Goal: Task Accomplishment & Management: Complete application form

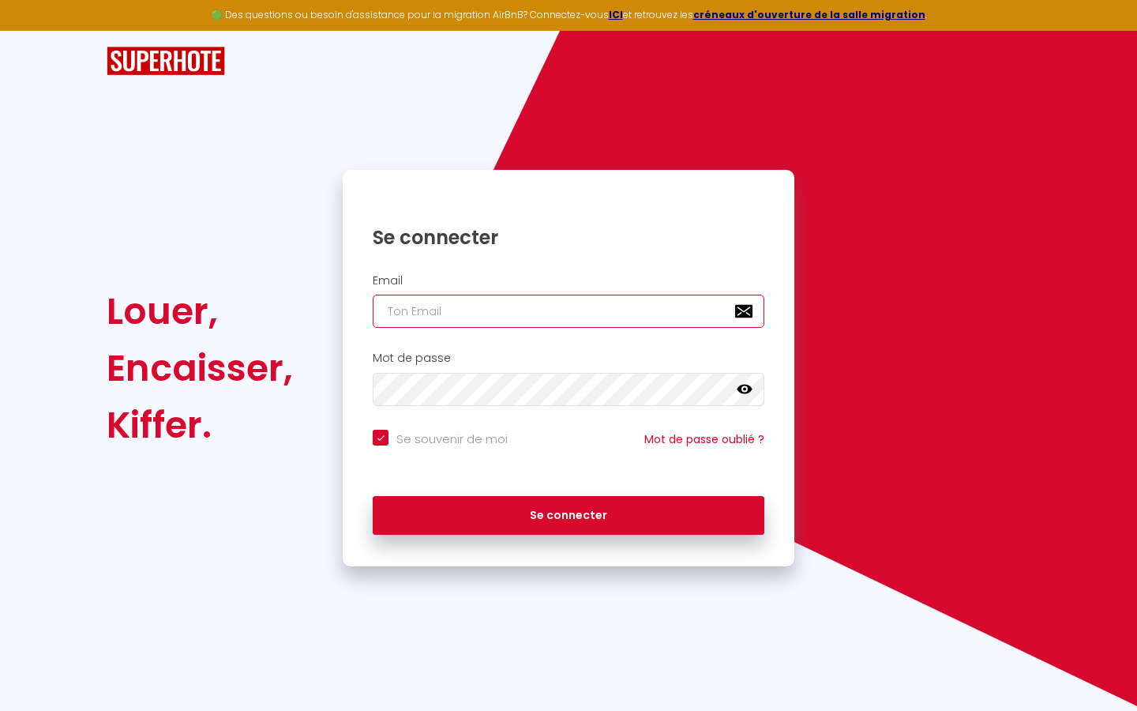
type input "s"
checkbox input "true"
type input "su"
checkbox input "true"
type input "sup"
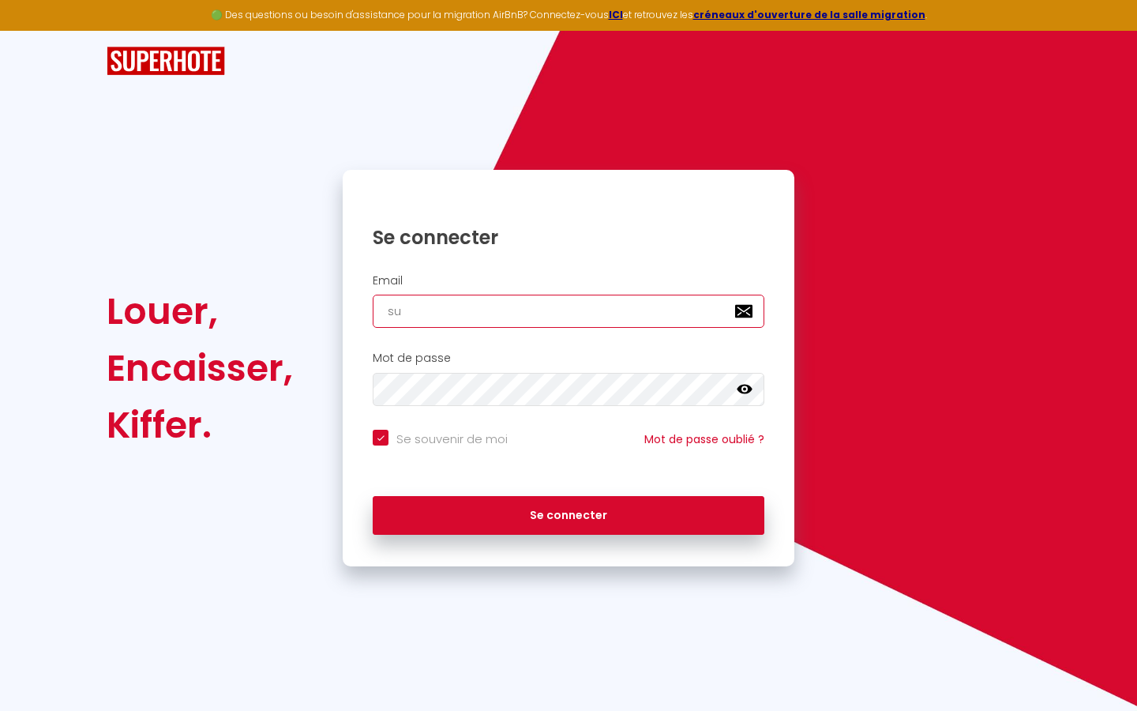
checkbox input "true"
type input "supe"
checkbox input "true"
type input "super"
checkbox input "true"
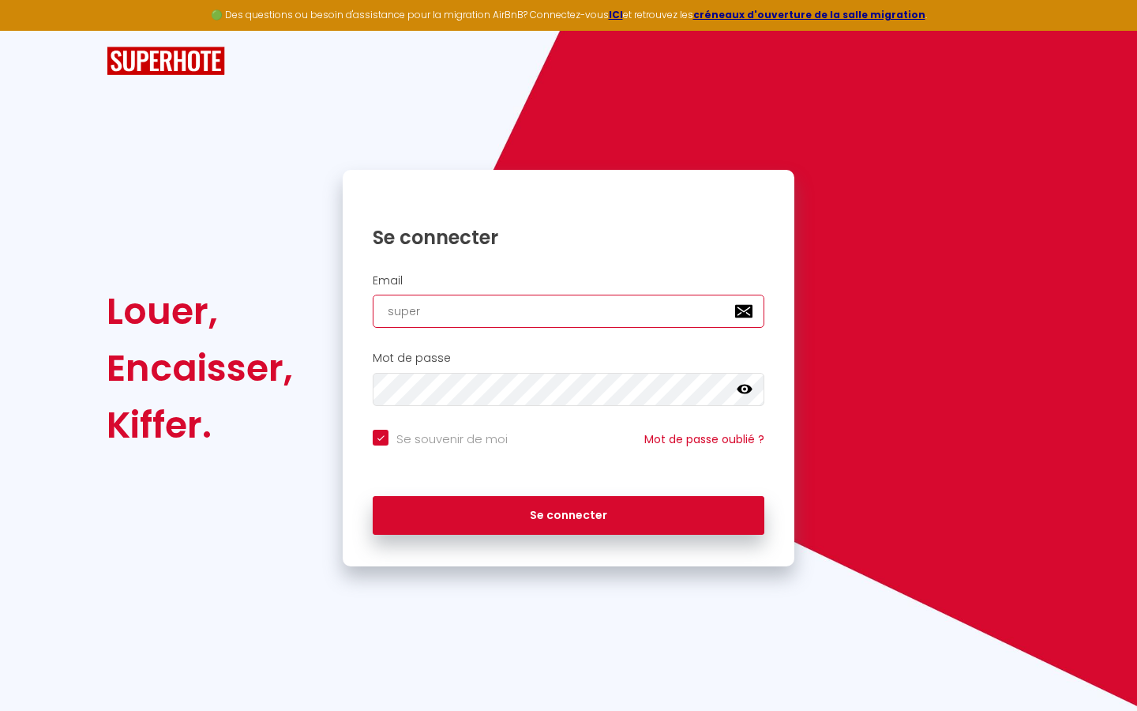
type input "superb"
checkbox input "true"
type input "superbo"
checkbox input "true"
type input "superbor"
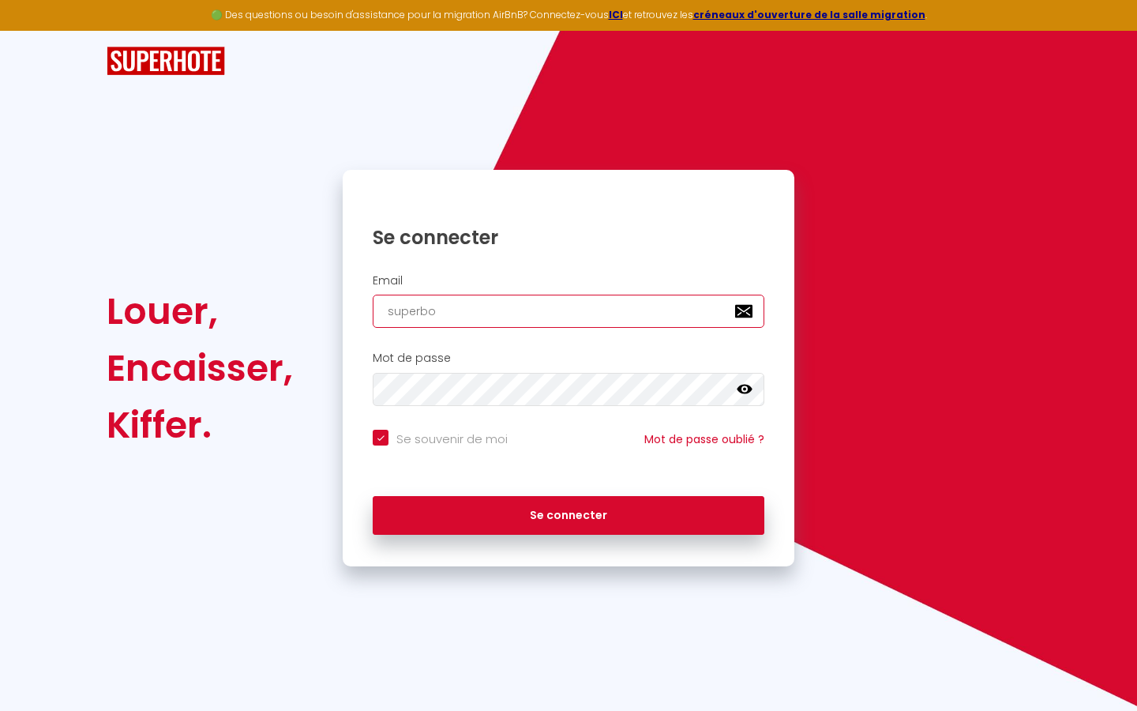
checkbox input "true"
type input "superbord"
checkbox input "true"
type input "superborde"
checkbox input "true"
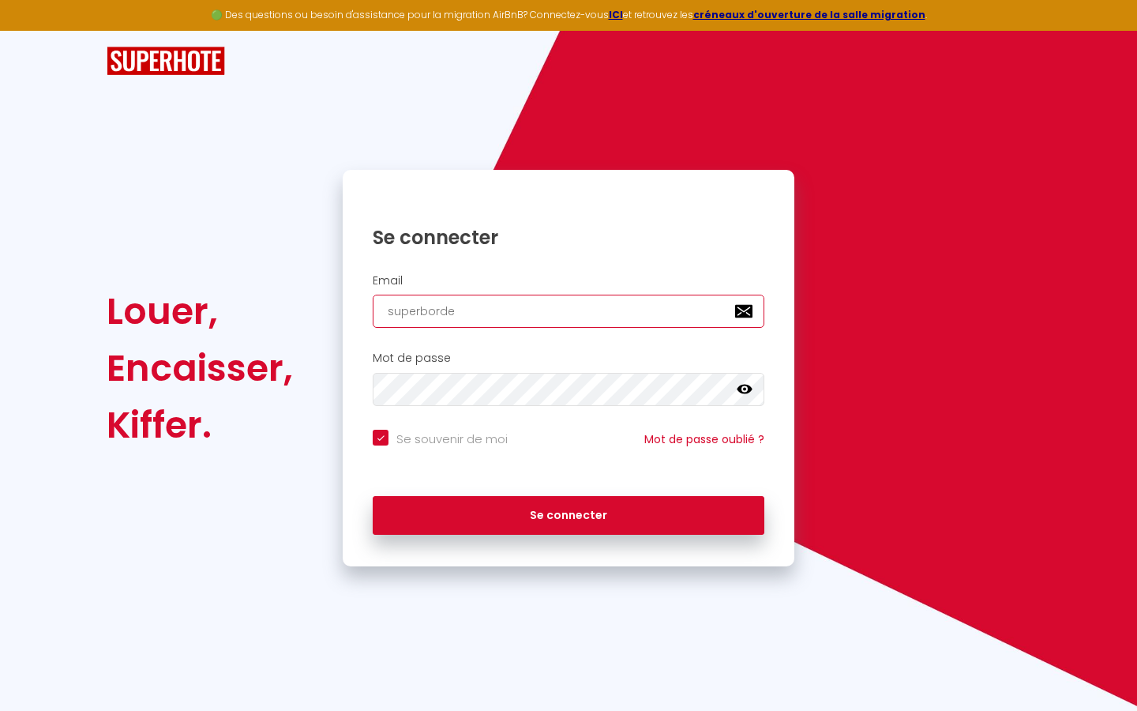
type input "superbordea"
checkbox input "true"
type input "superbordeau"
checkbox input "true"
type input "superbordeaux"
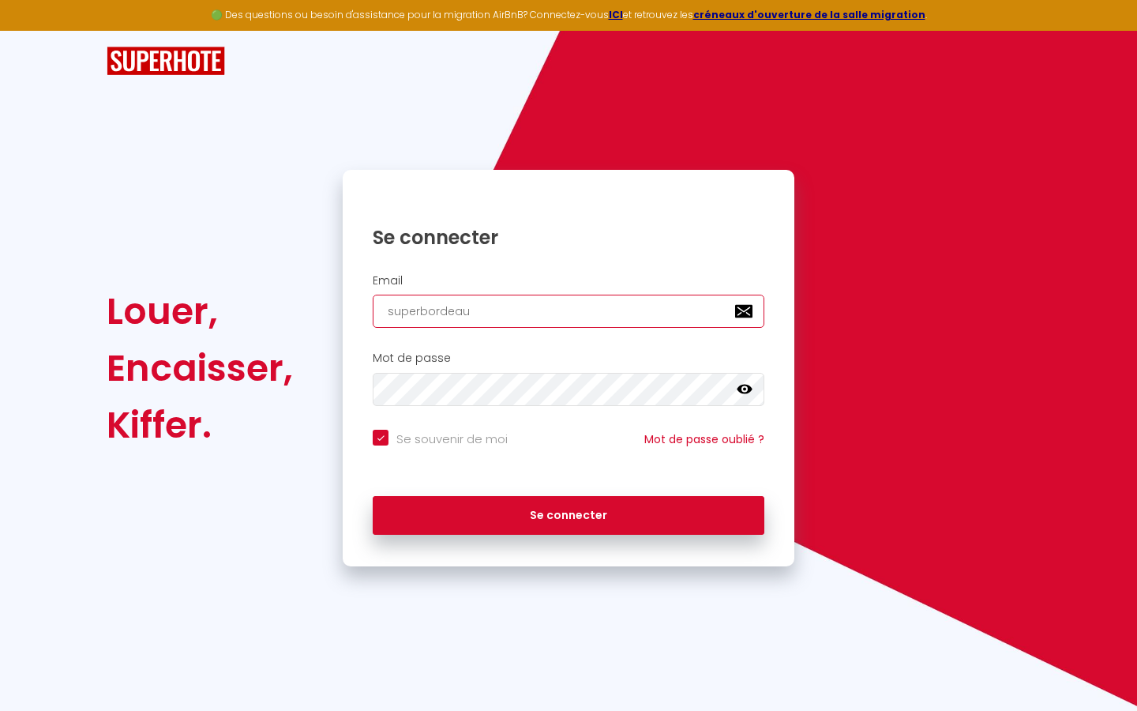
checkbox input "true"
type input "superbordeaux@"
checkbox input "true"
type input "superbordeaux@g"
checkbox input "true"
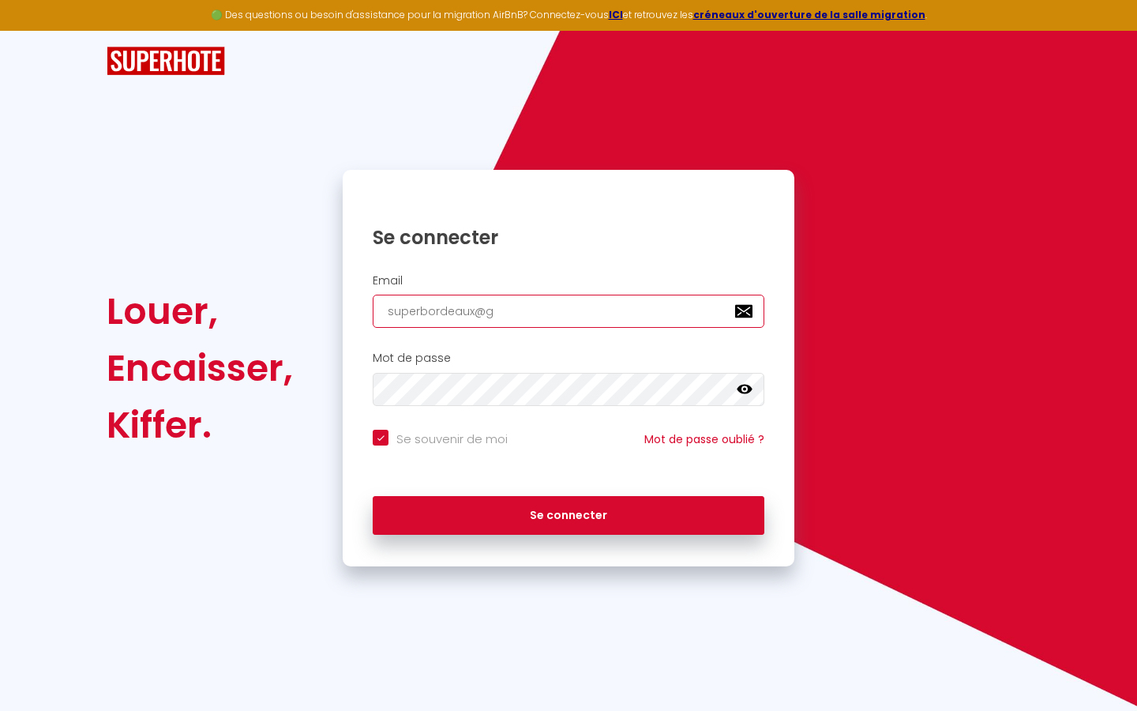
type input "superbordeaux@gm"
checkbox input "true"
type input "superbordeaux@gma"
checkbox input "true"
type input "superbordeaux@gmai"
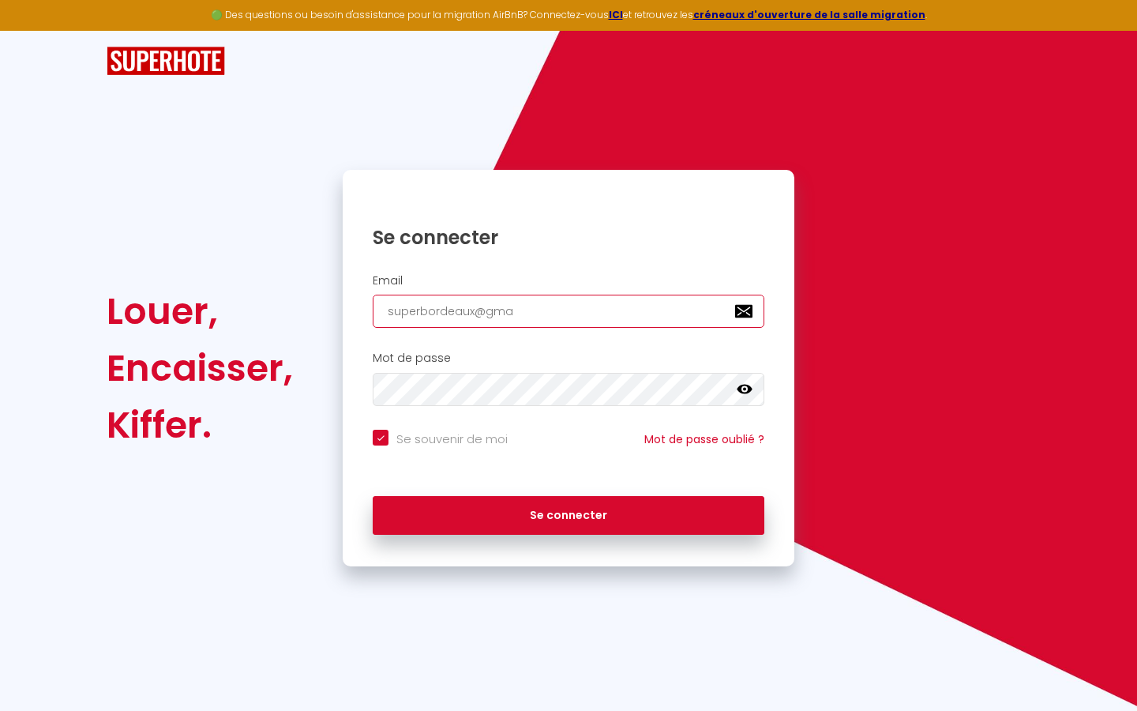
checkbox input "true"
type input "[EMAIL_ADDRESS]"
checkbox input "true"
type input "[EMAIL_ADDRESS]."
checkbox input "true"
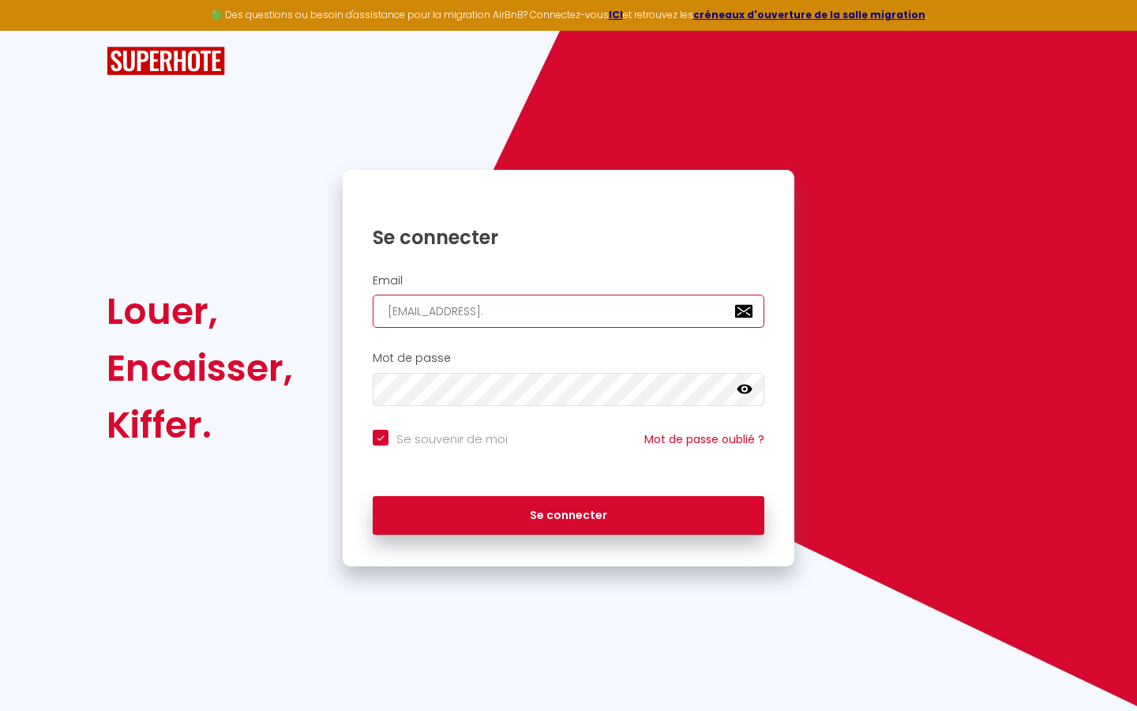
type input "superbordeaux@gmail.c"
checkbox input "true"
type input "[EMAIL_ADDRESS][DOMAIN_NAME]"
checkbox input "true"
type input "[EMAIL_ADDRESS][DOMAIN_NAME]"
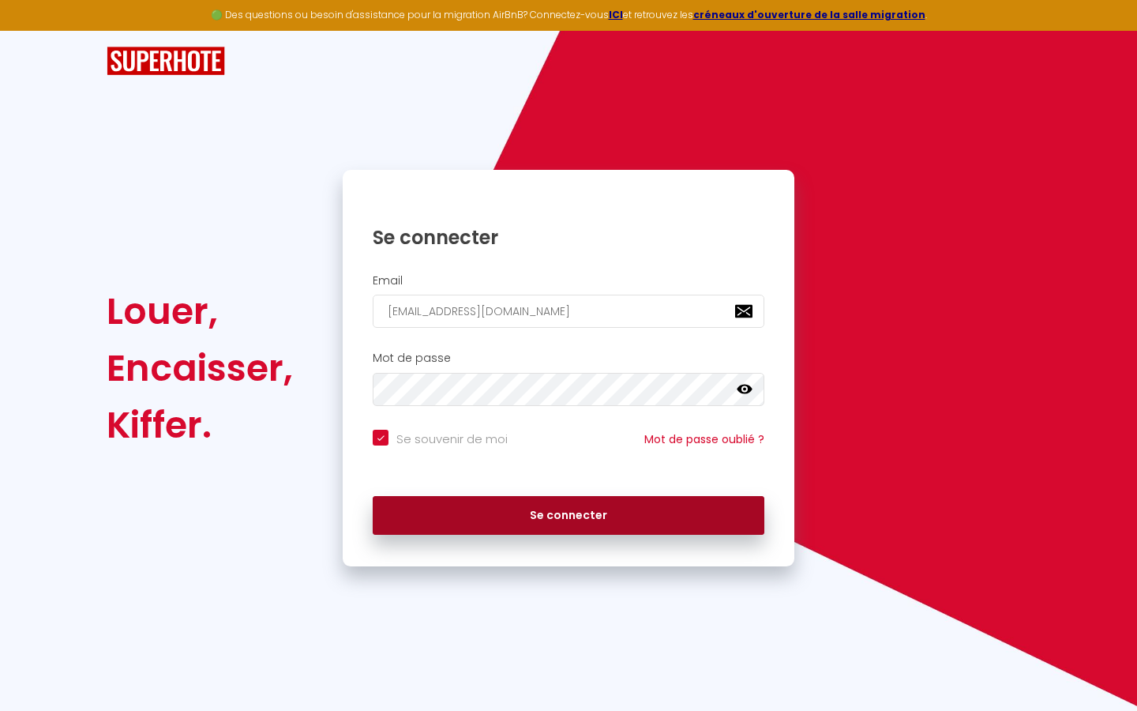
checkbox input "true"
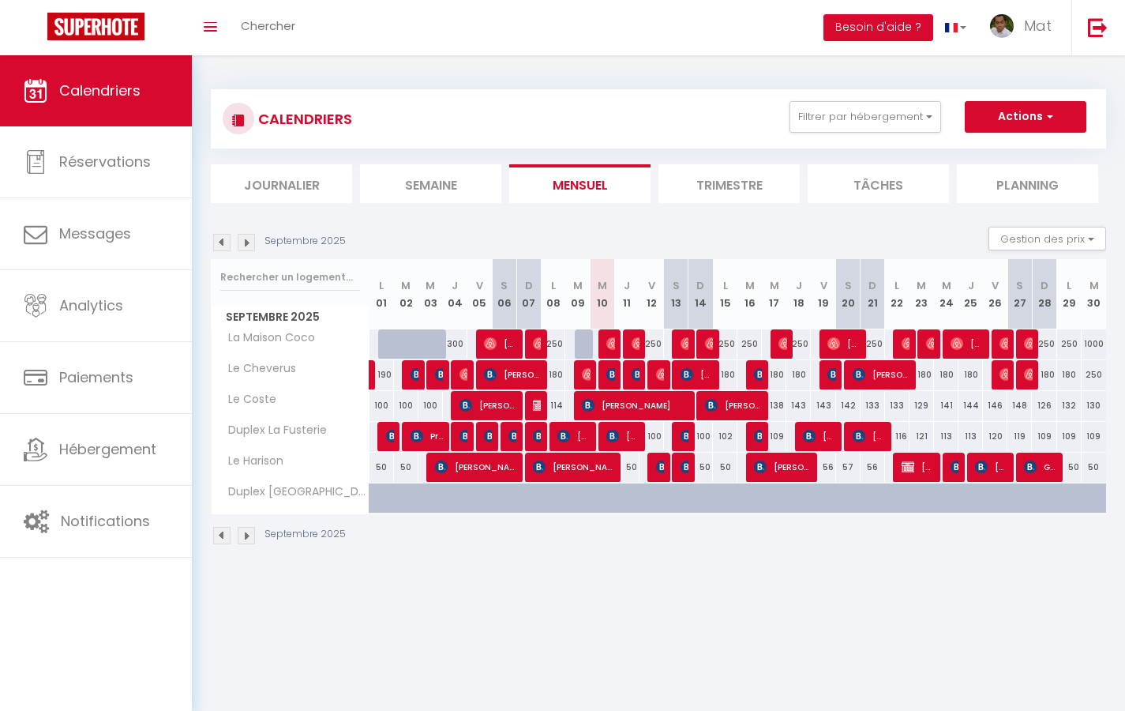
select select "not_cancelled"
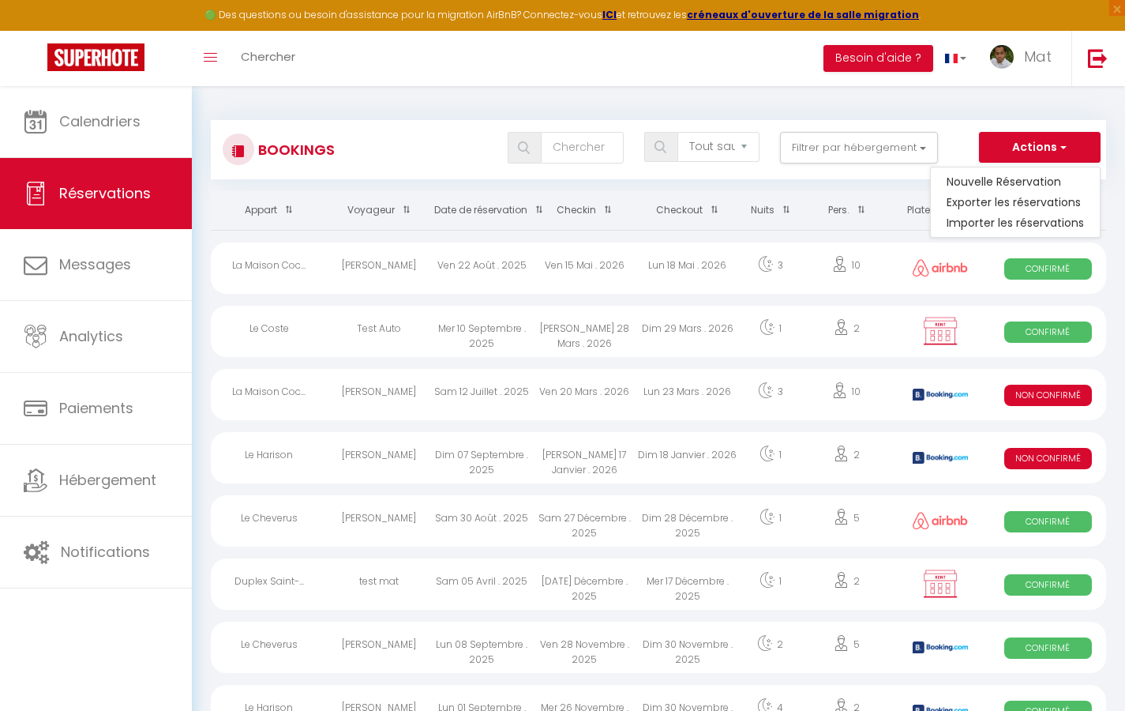
select select
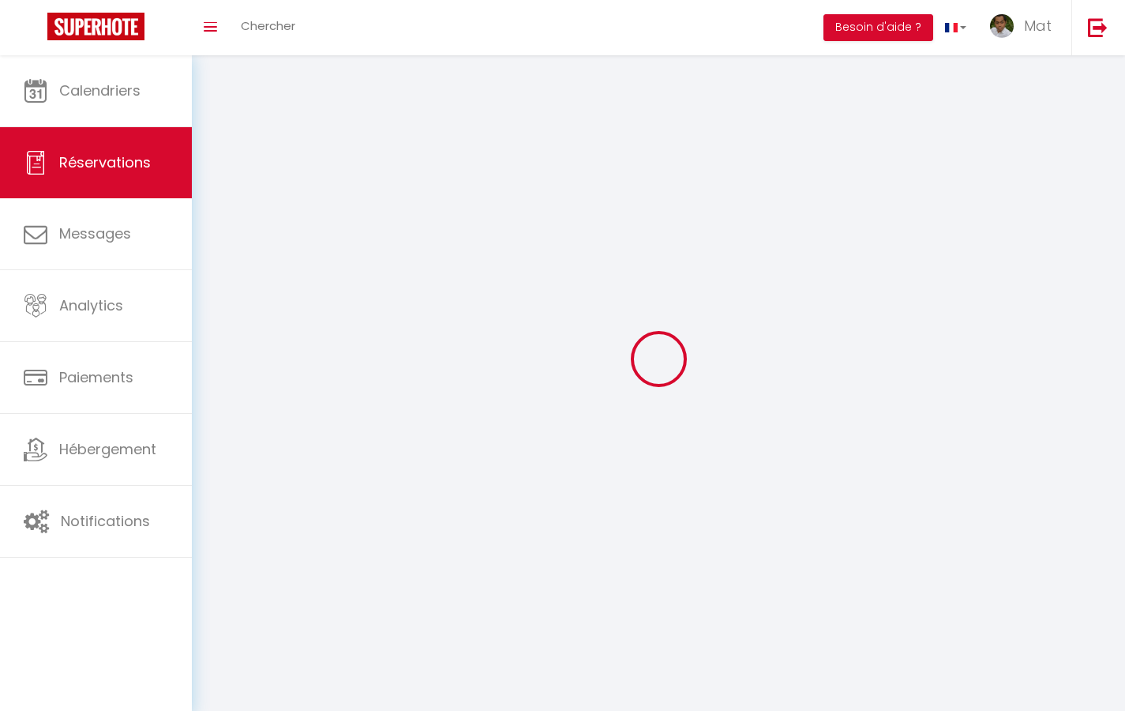
select select
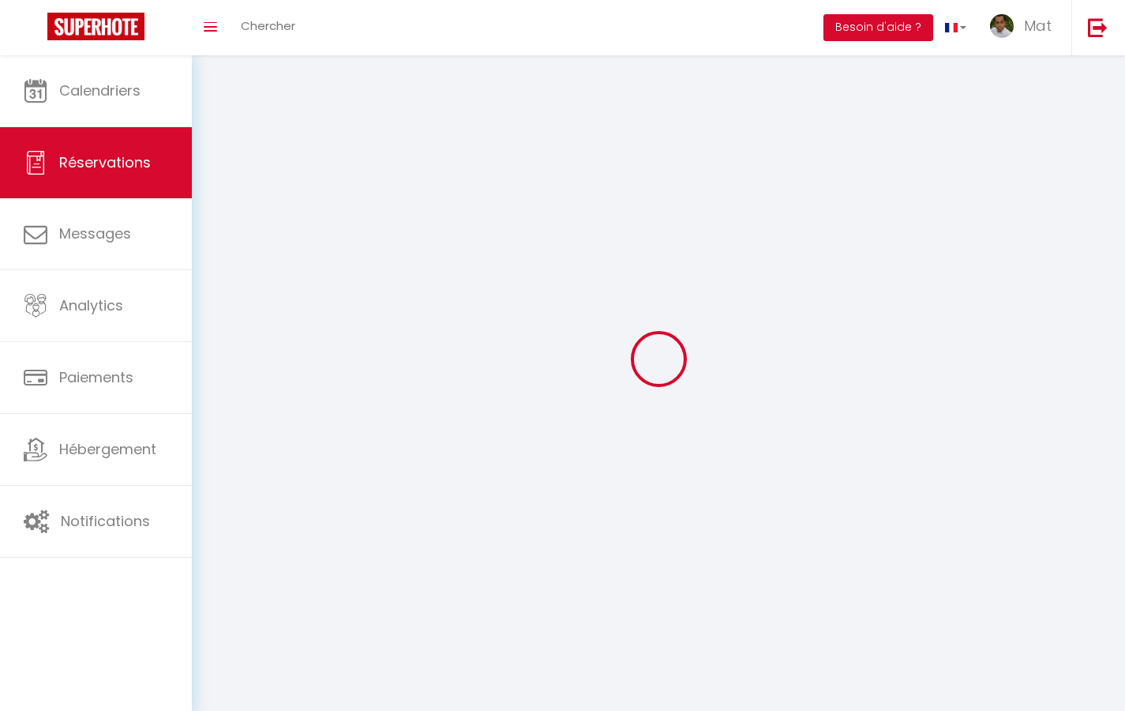
select select
checkbox input "false"
select select
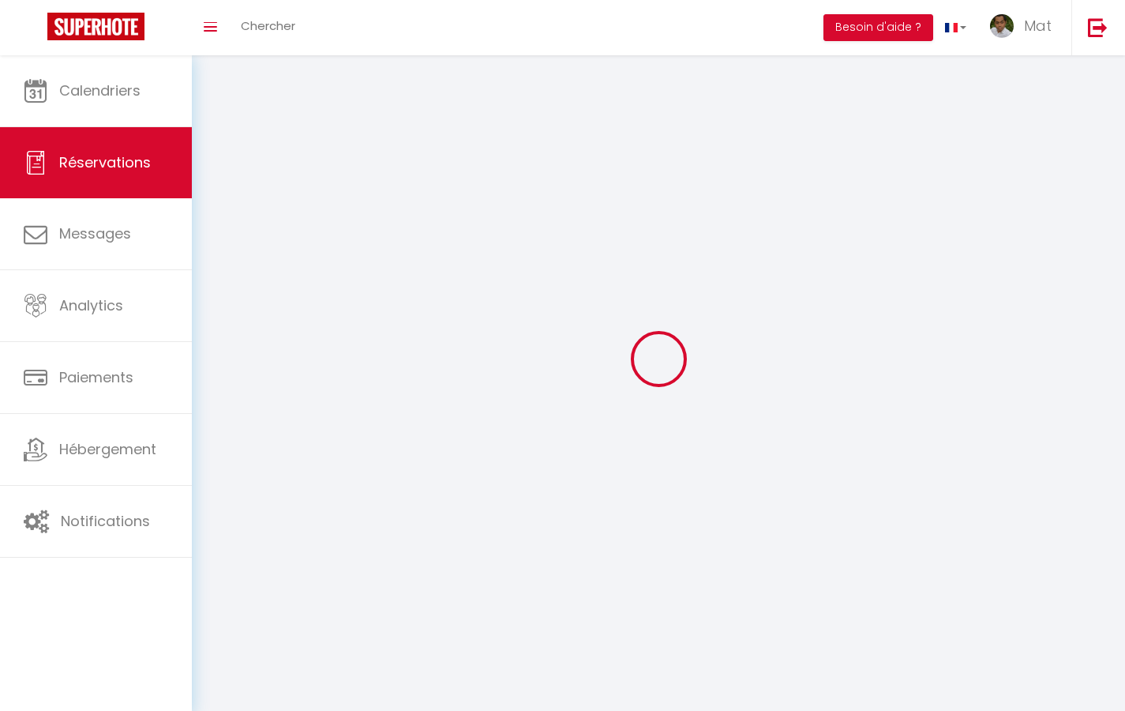
select select
checkbox input "false"
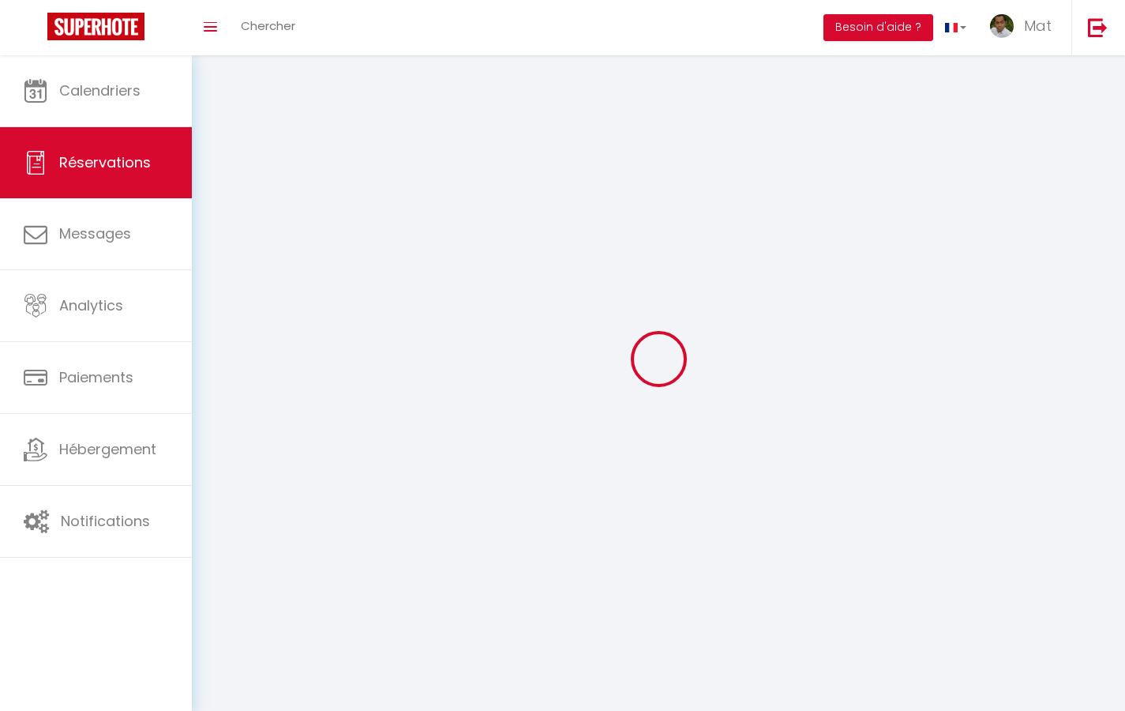
select select
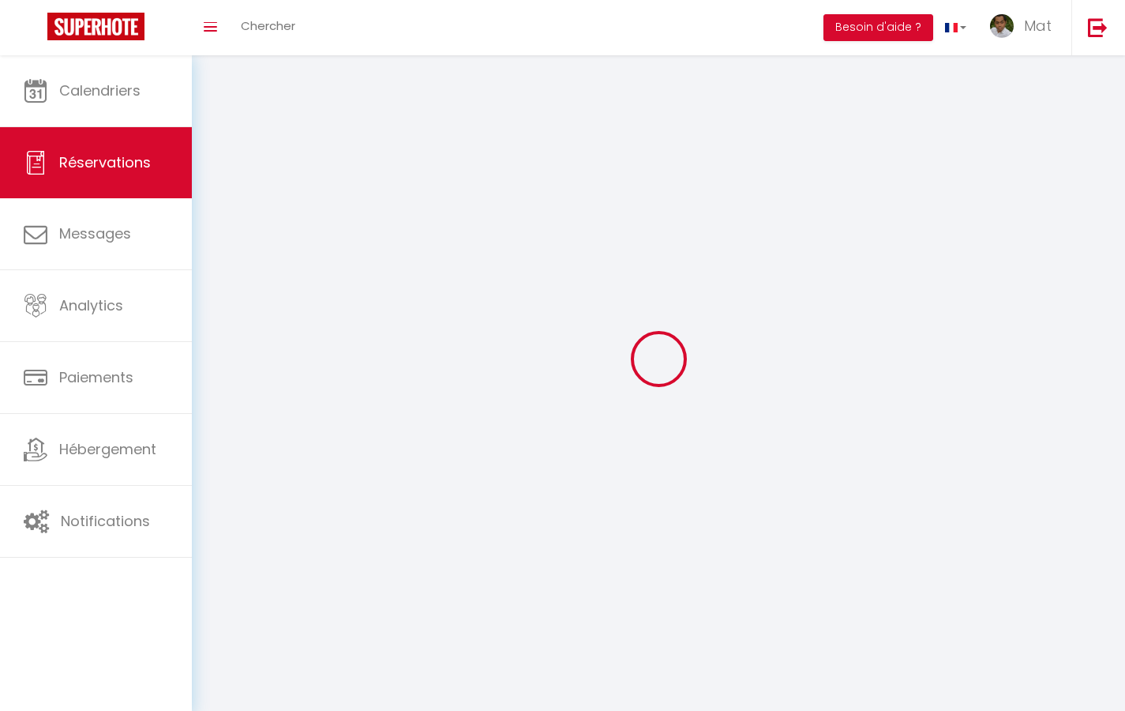
checkbox input "false"
select select
checkbox input "false"
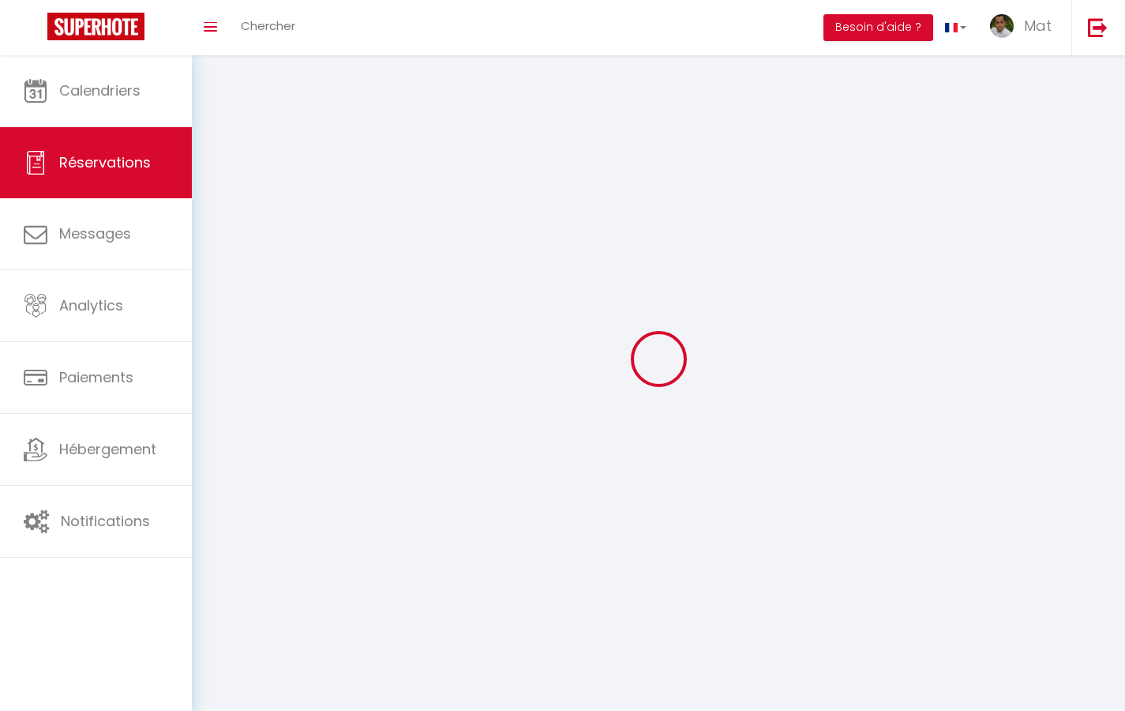
select select
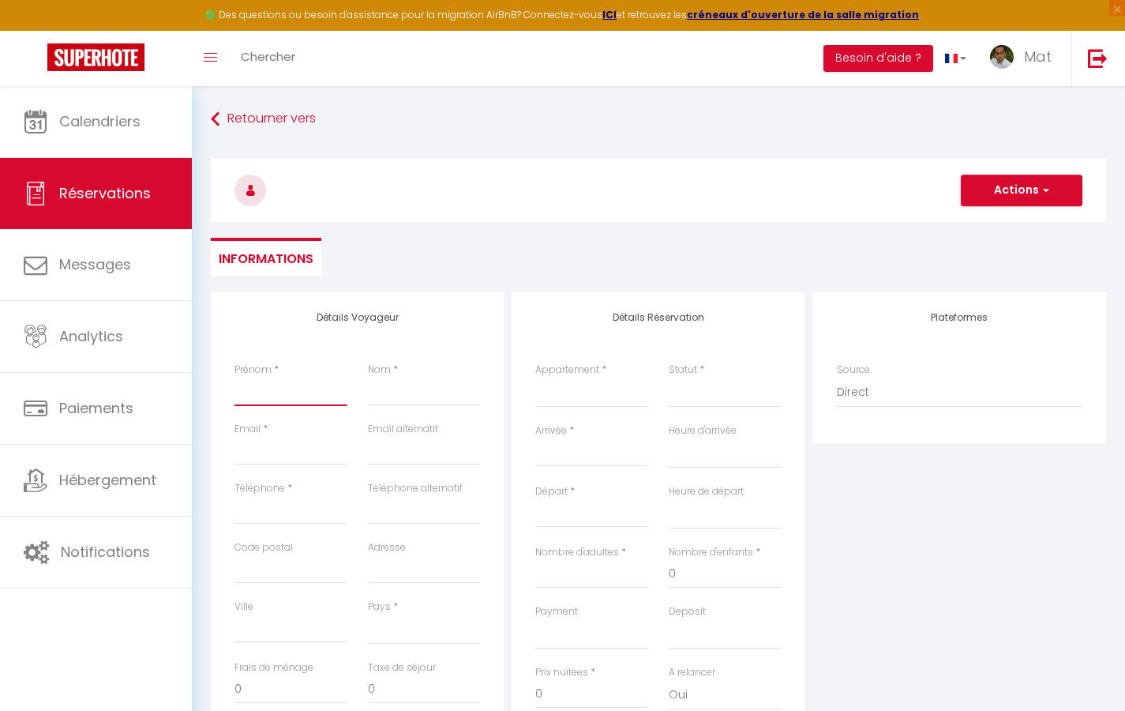
type input "T"
select select
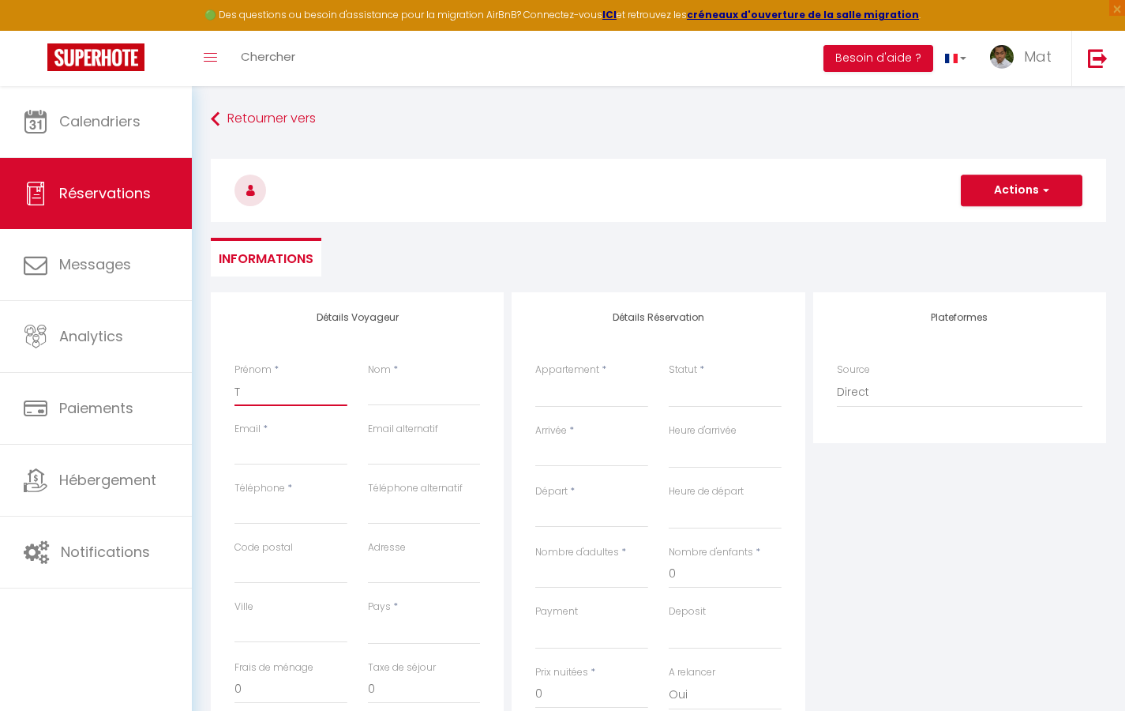
select select
checkbox input "false"
type input "Te"
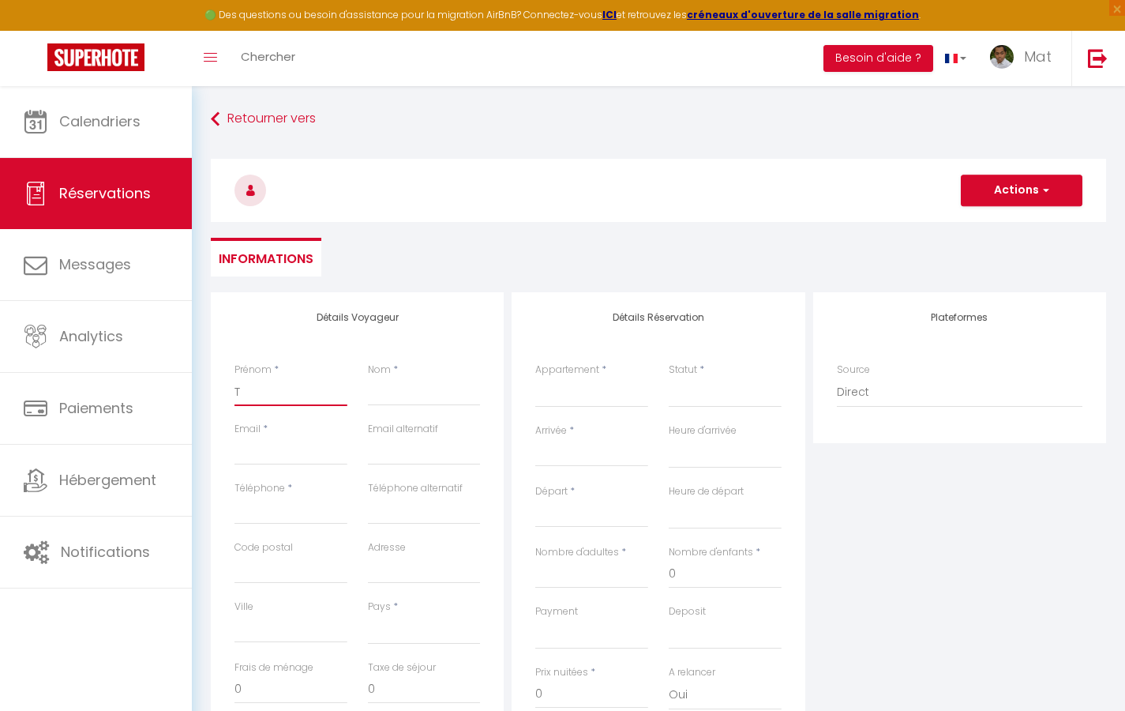
select select
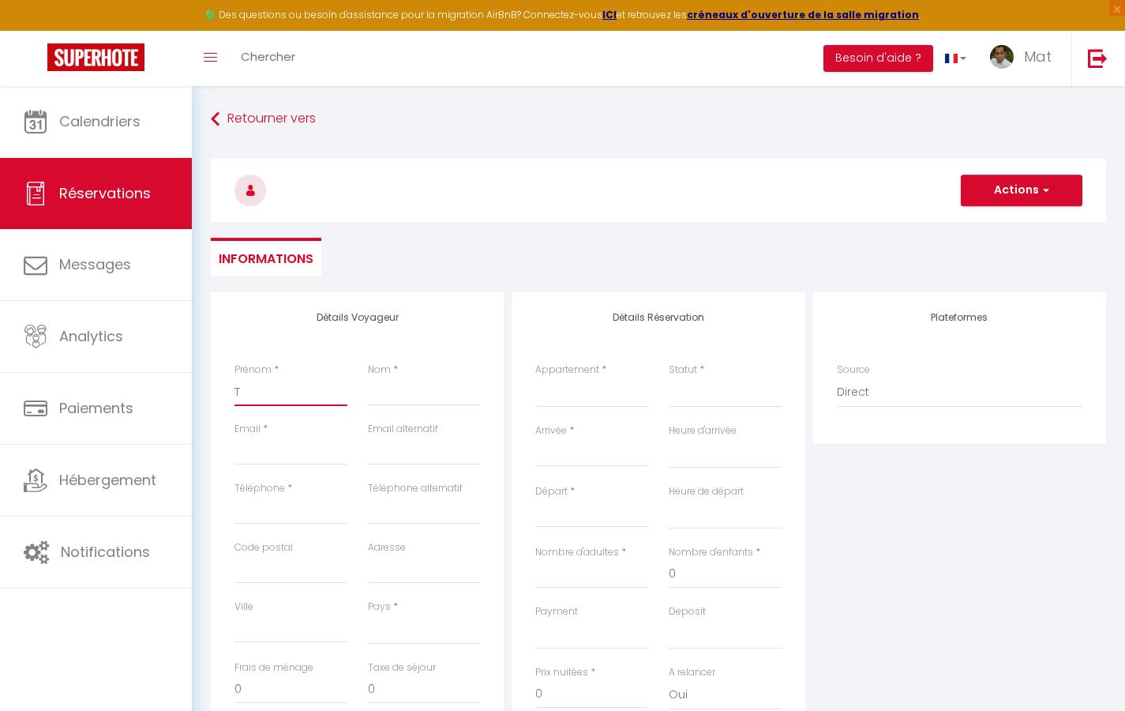
select select
checkbox input "false"
type input "Tes"
select select
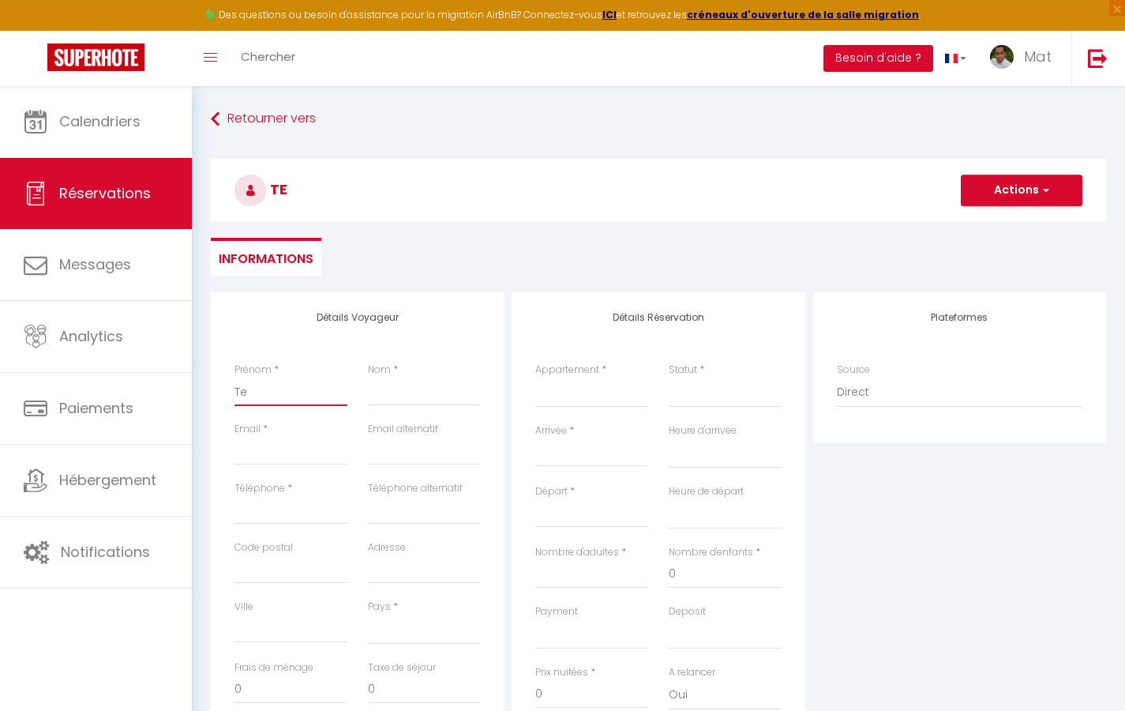
select select
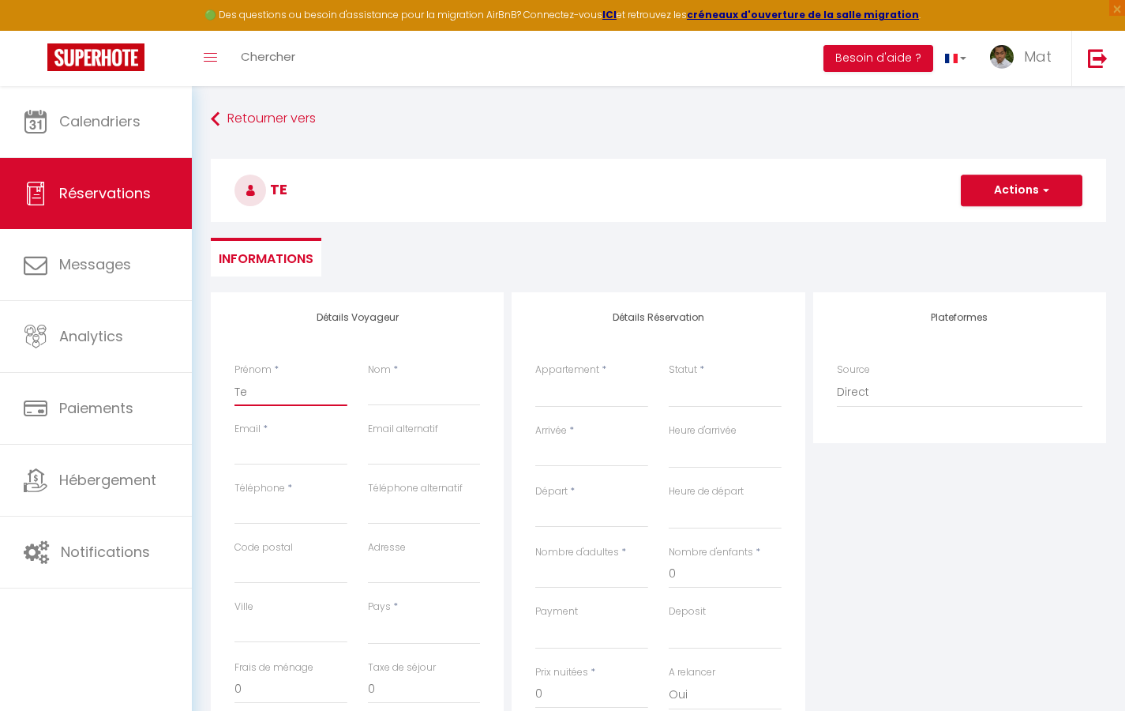
select select
checkbox input "false"
type input "Test"
select select
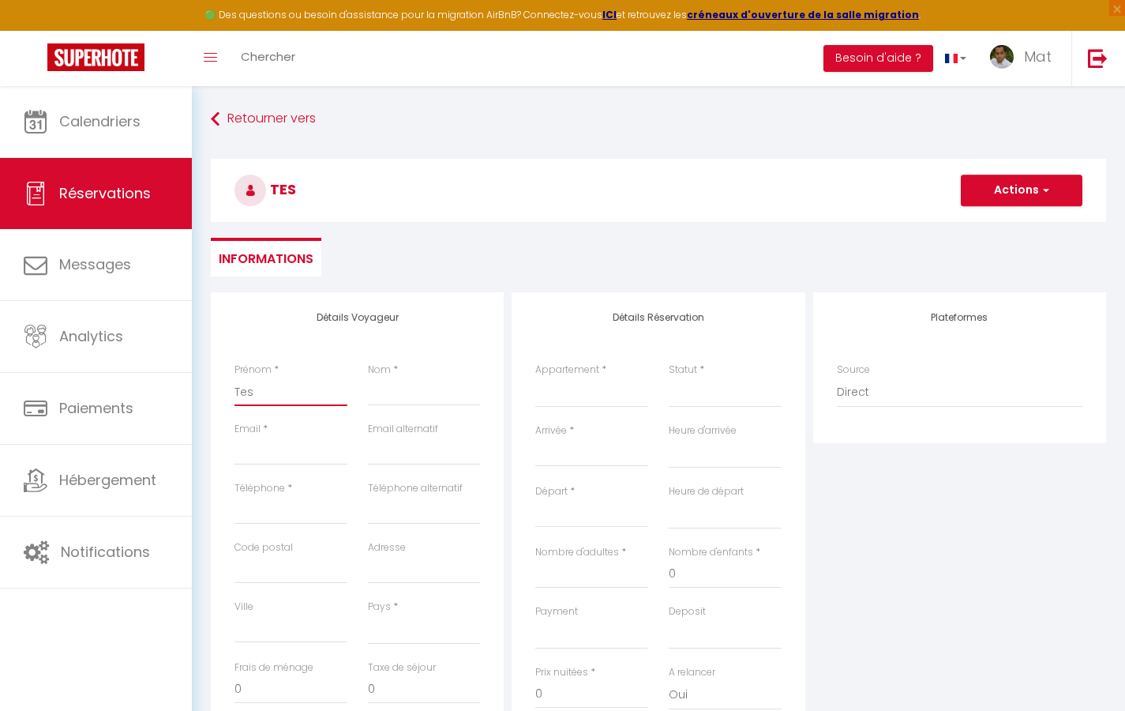
select select
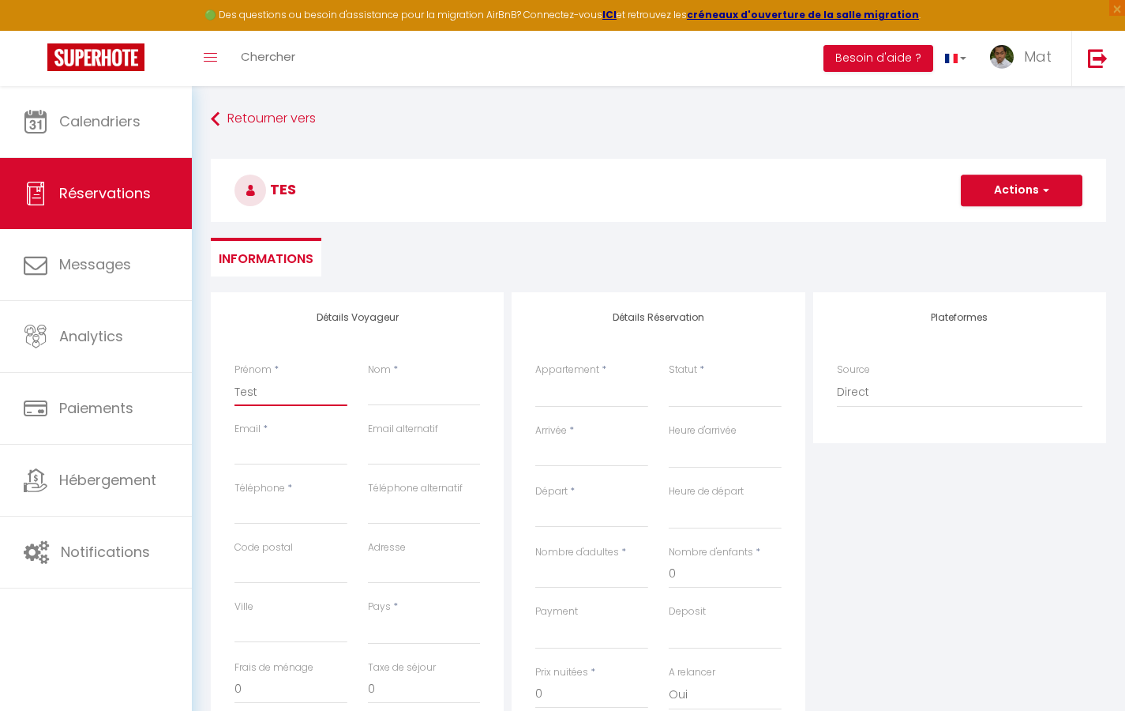
checkbox input "false"
type input "A"
select select
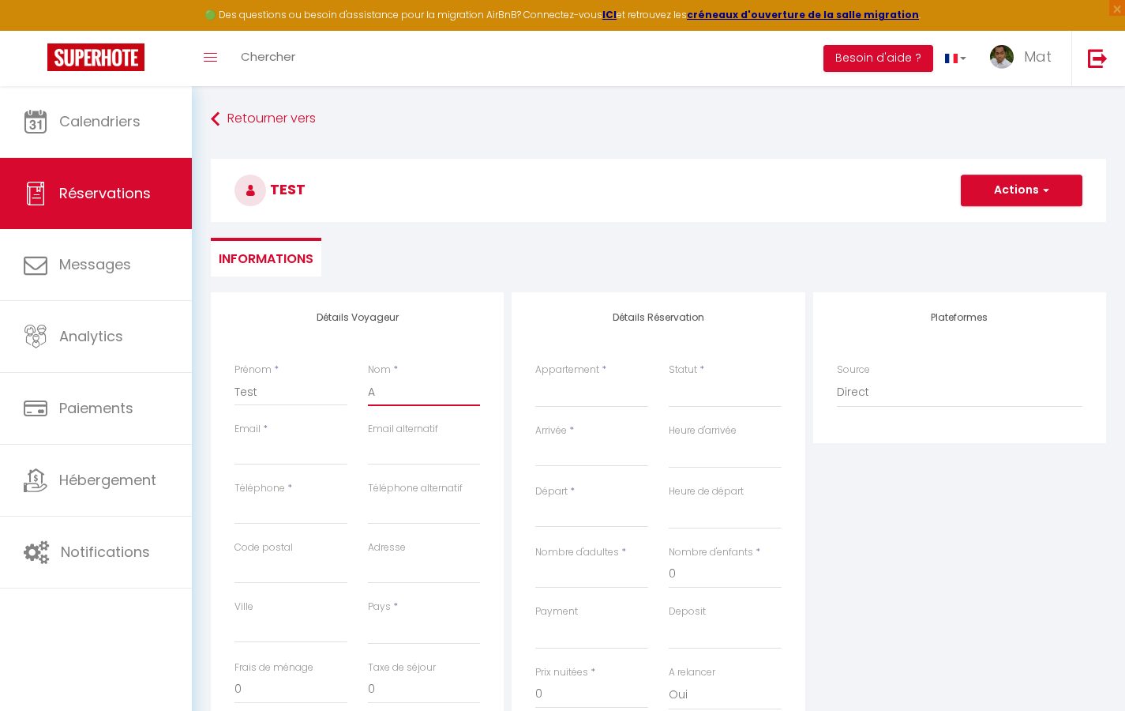
select select
checkbox input "false"
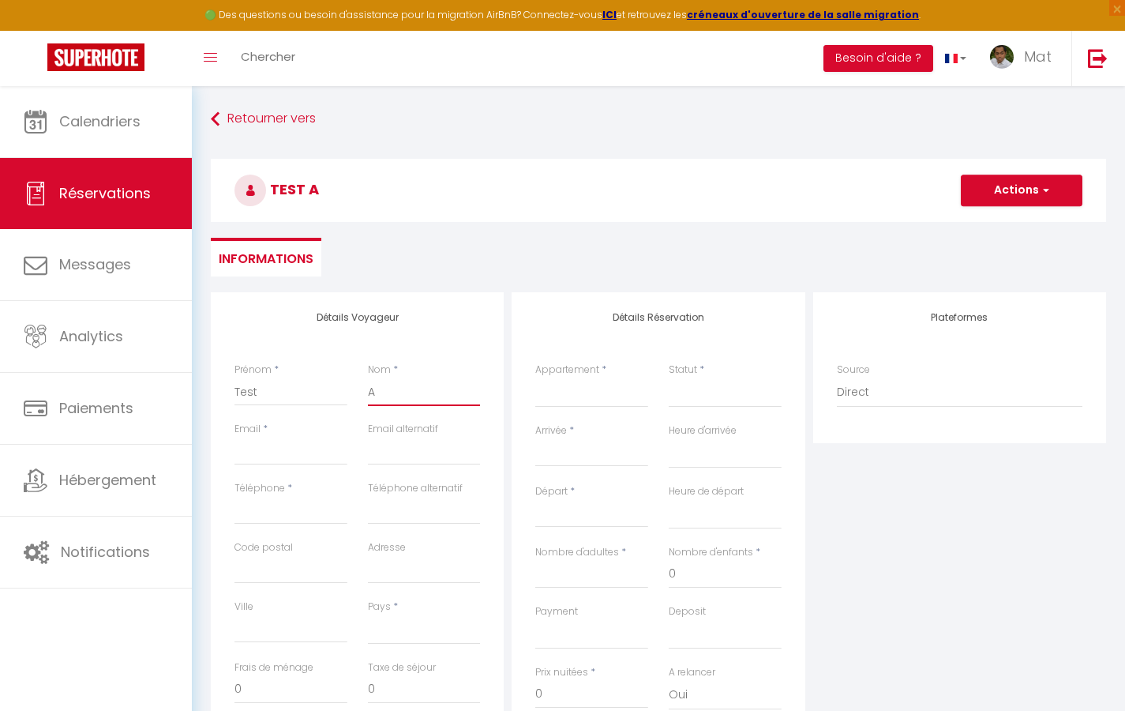
type input "Au"
select select
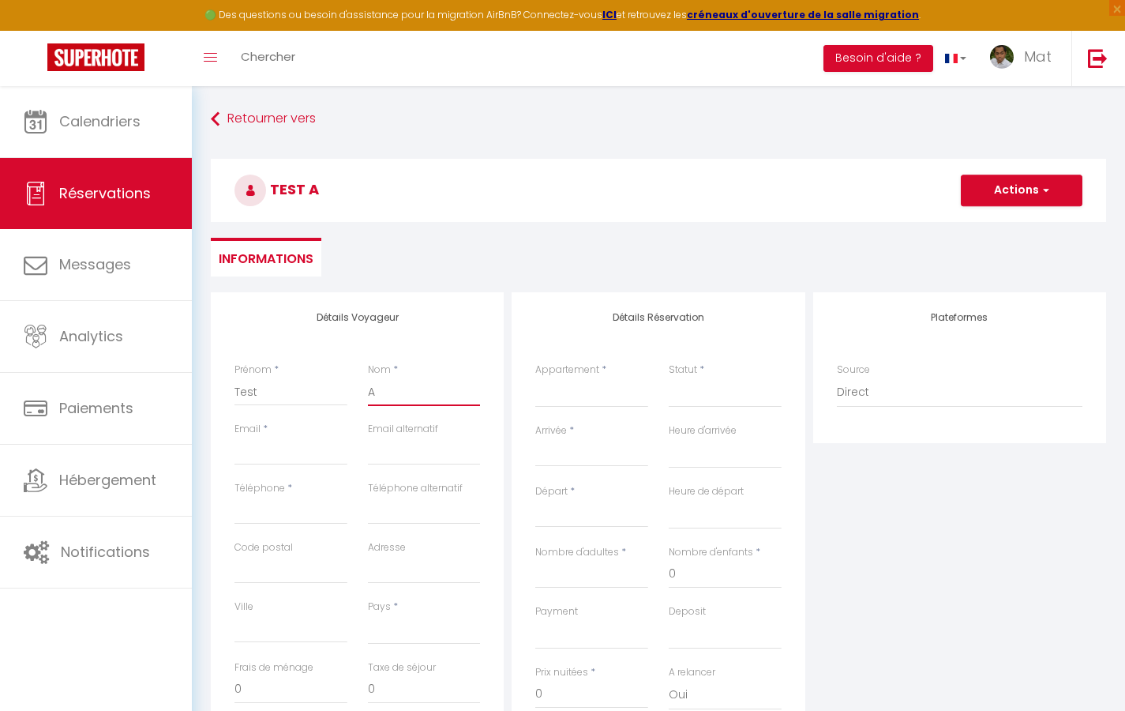
select select
checkbox input "false"
type input "Aut"
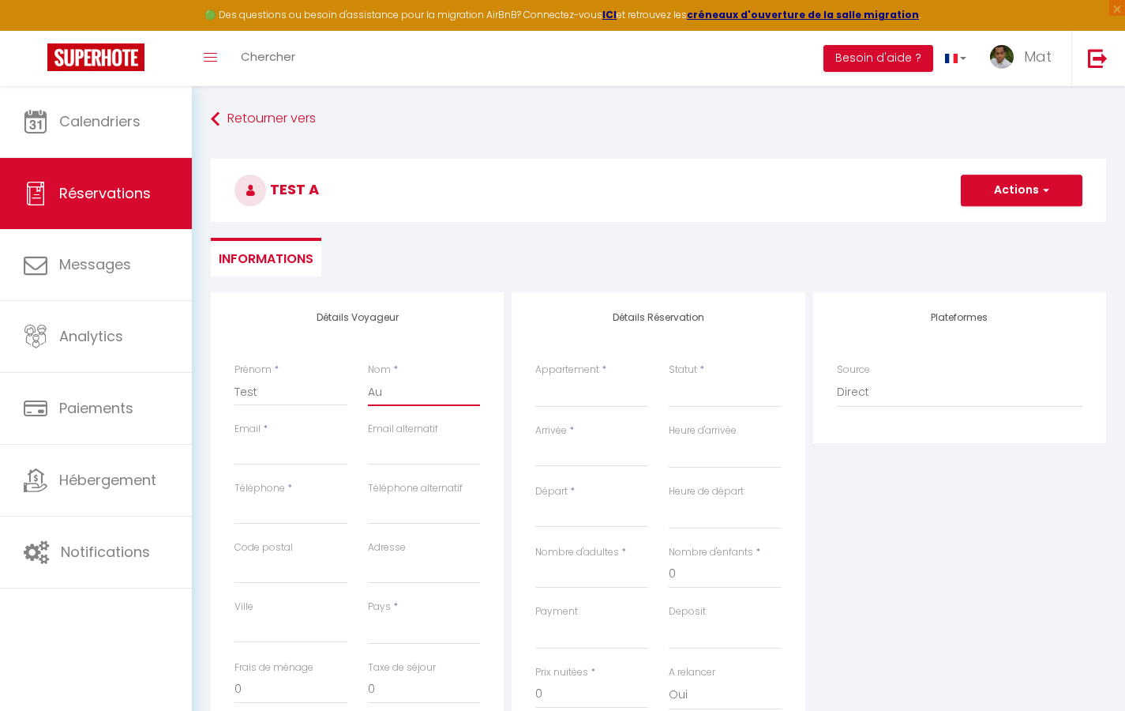
select select
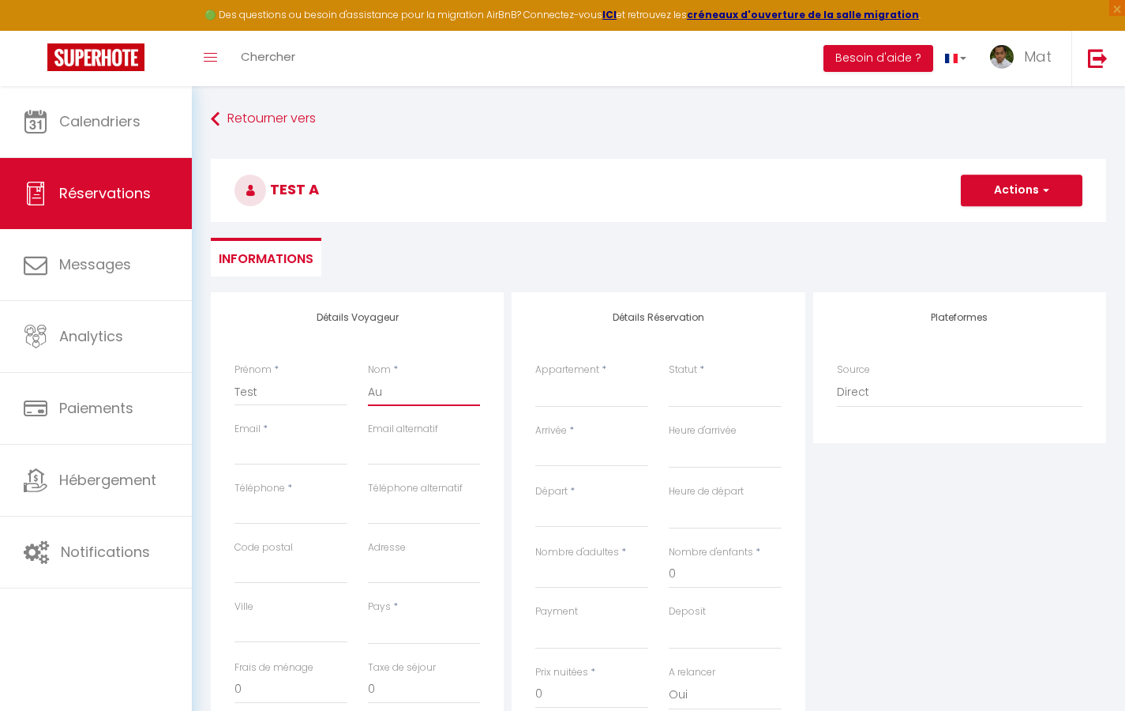
select select
checkbox input "false"
type input "Auto"
select select
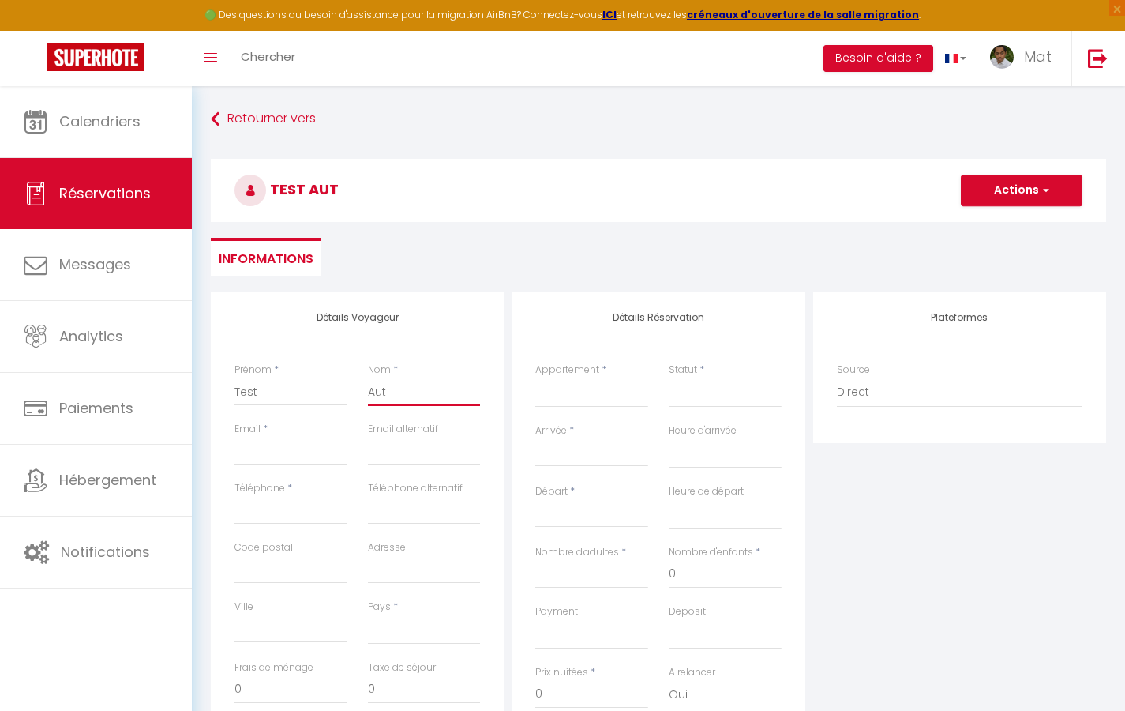
select select
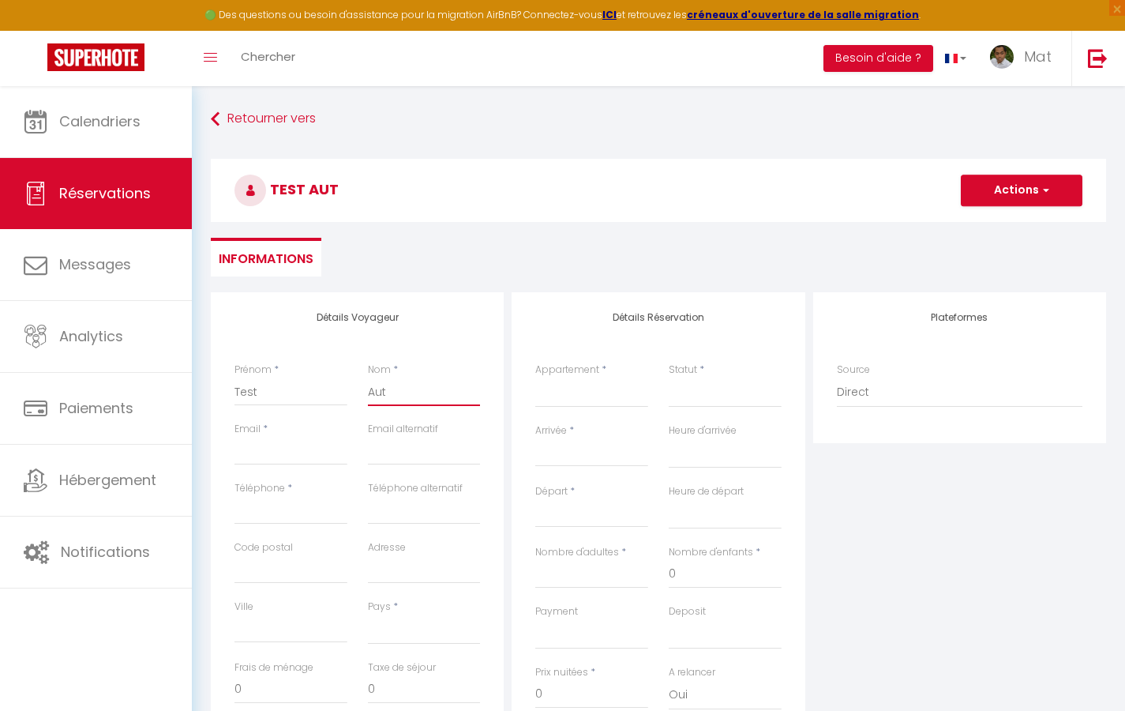
select select
checkbox input "false"
type input "[EMAIL_ADDRESS][DOMAIN_NAME]"
select select
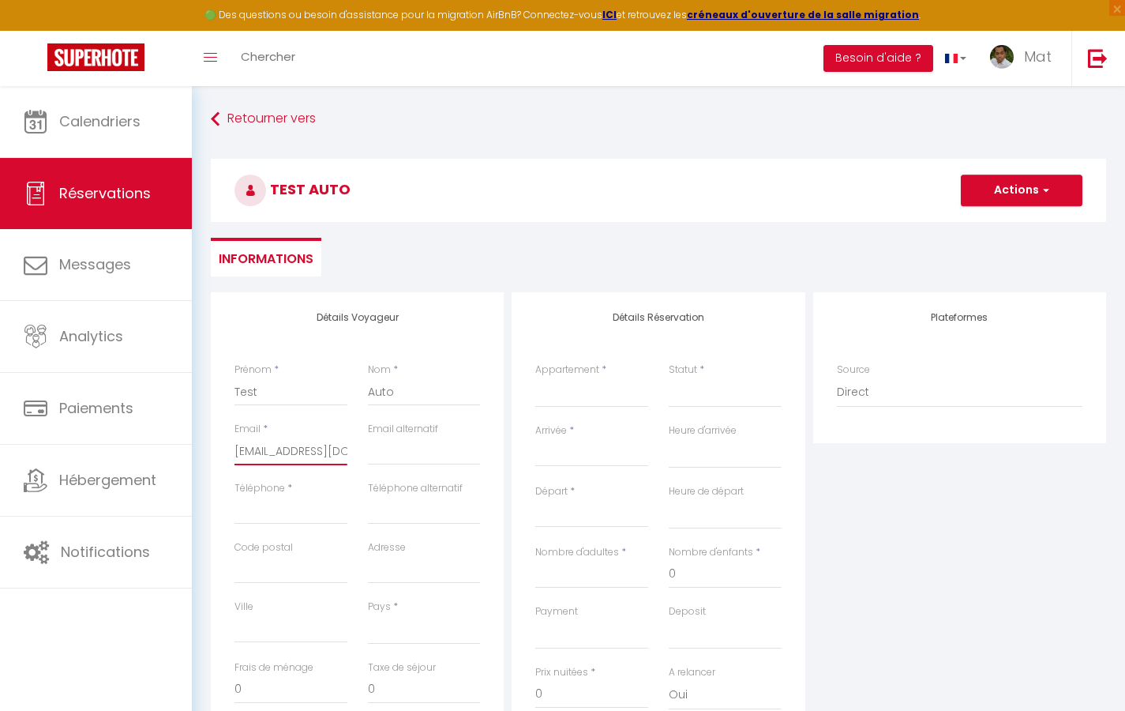
select select
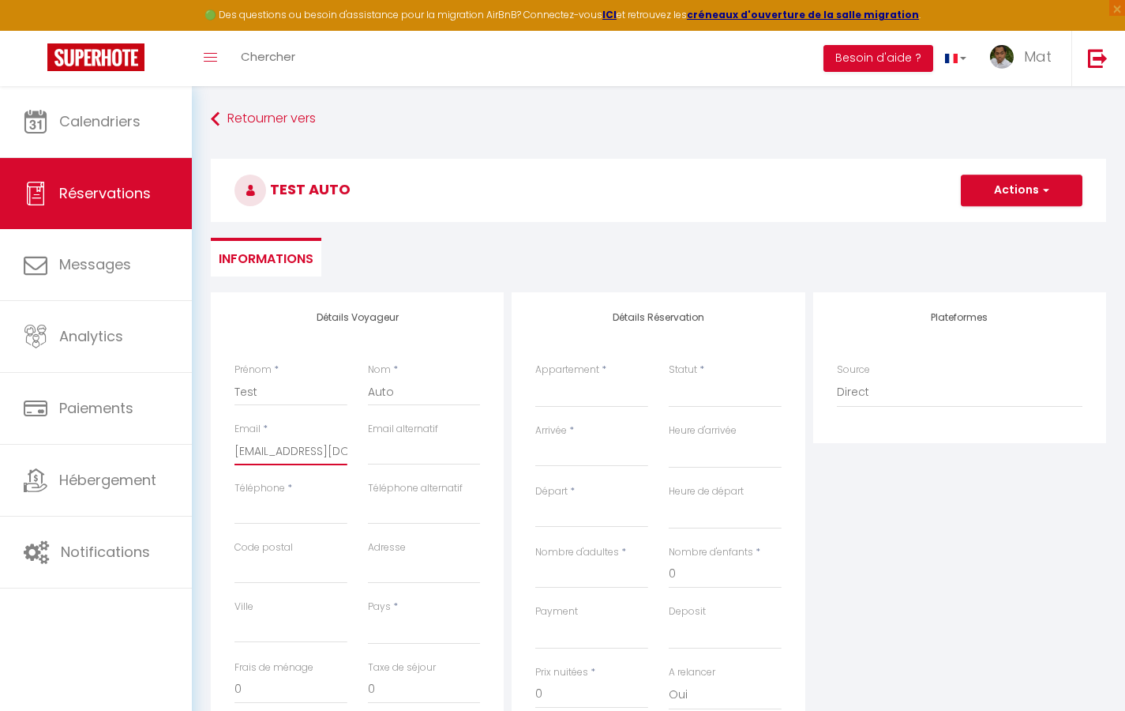
checkbox input "false"
type input "0"
select select
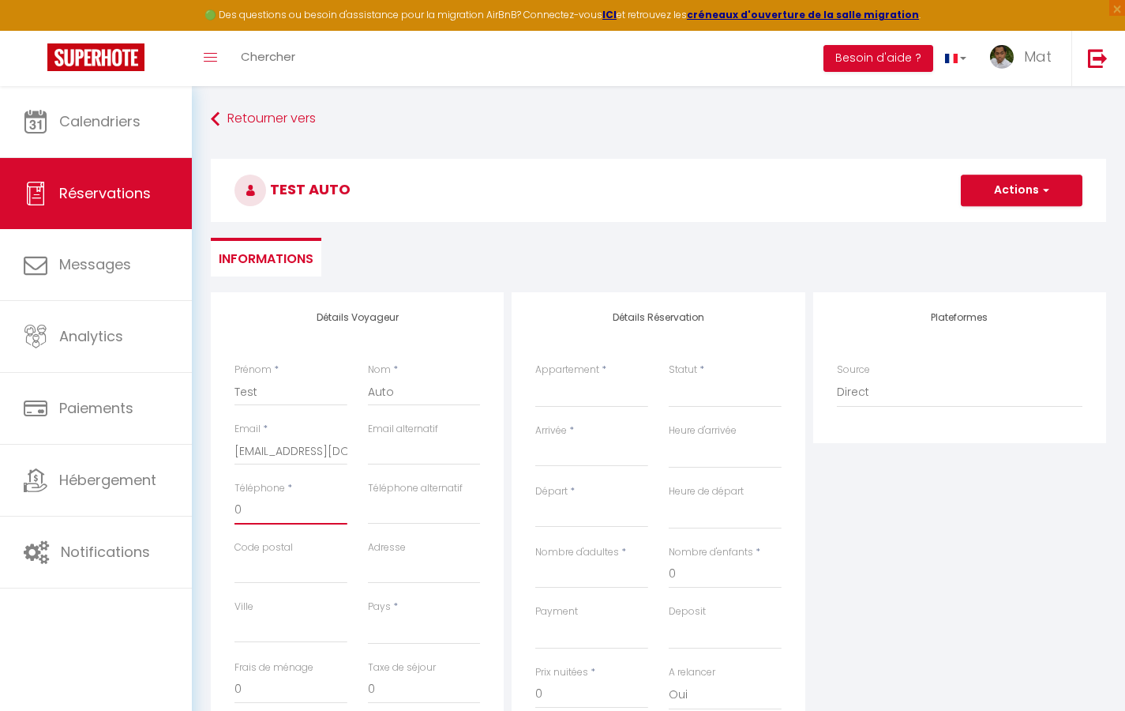
select select
checkbox input "false"
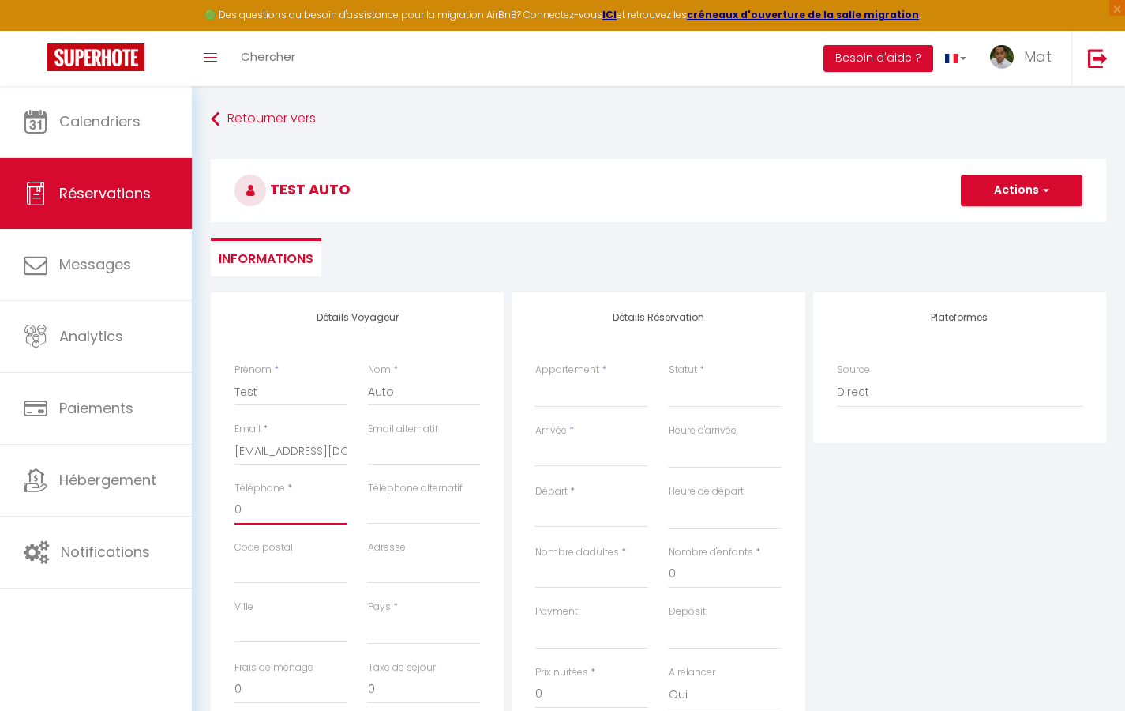
type input "06"
select select
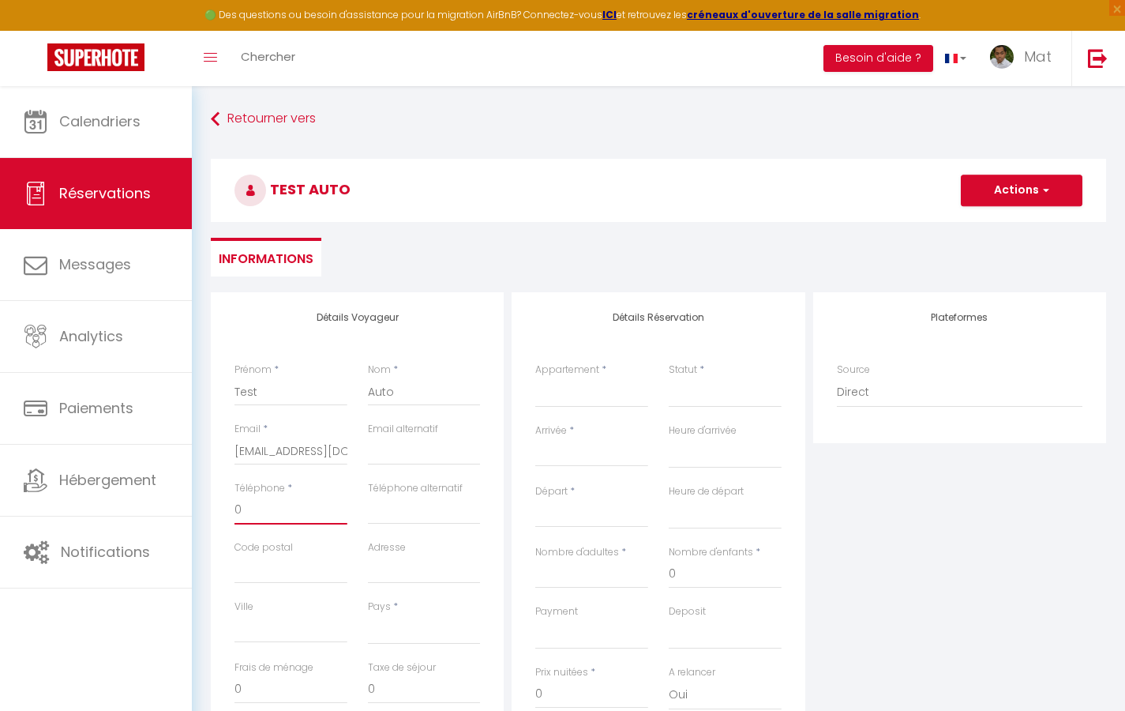
select select
checkbox input "false"
type input "060"
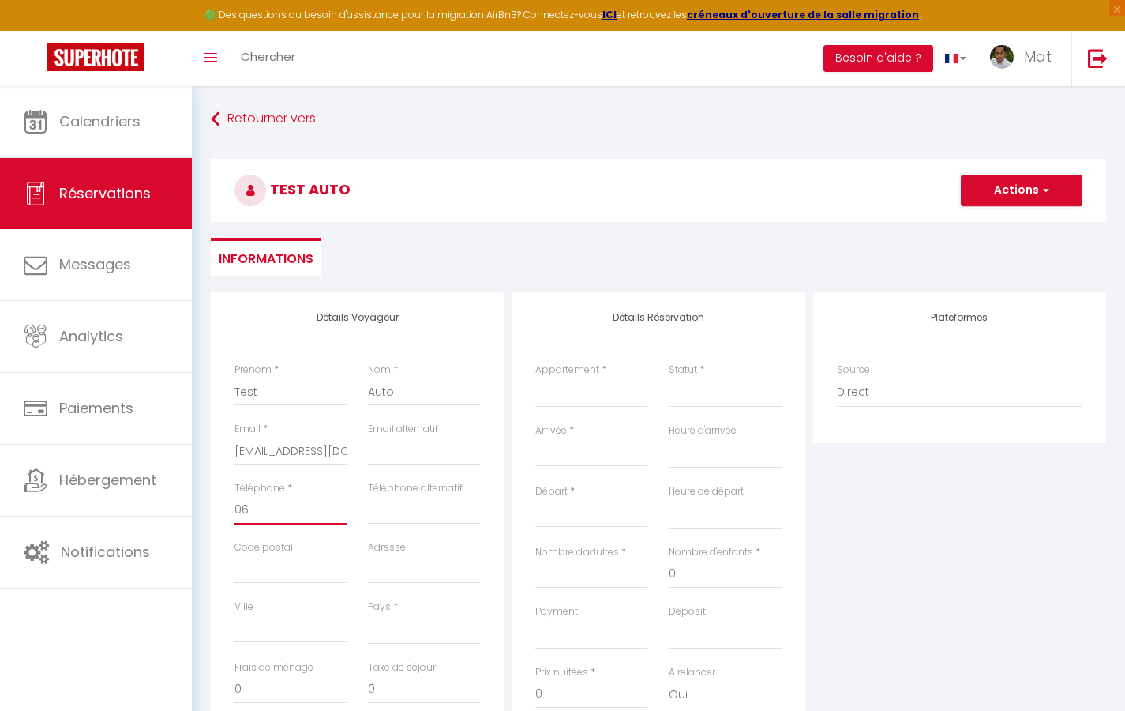
select select
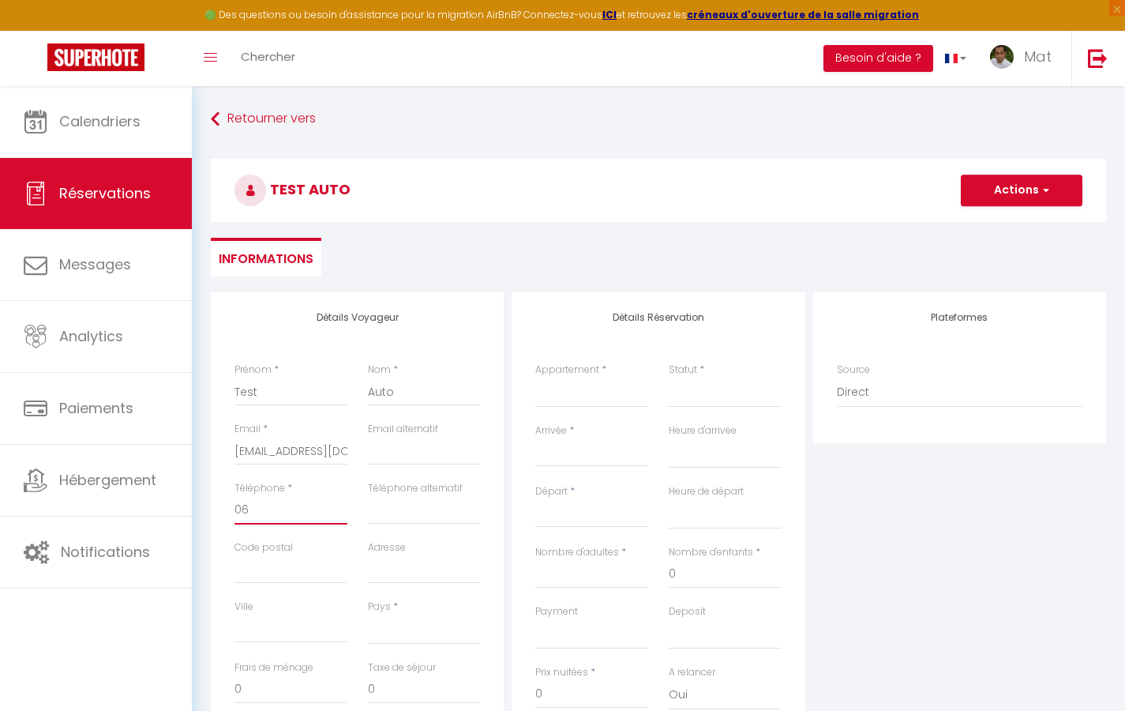
select select
checkbox input "false"
type input "0605"
select select
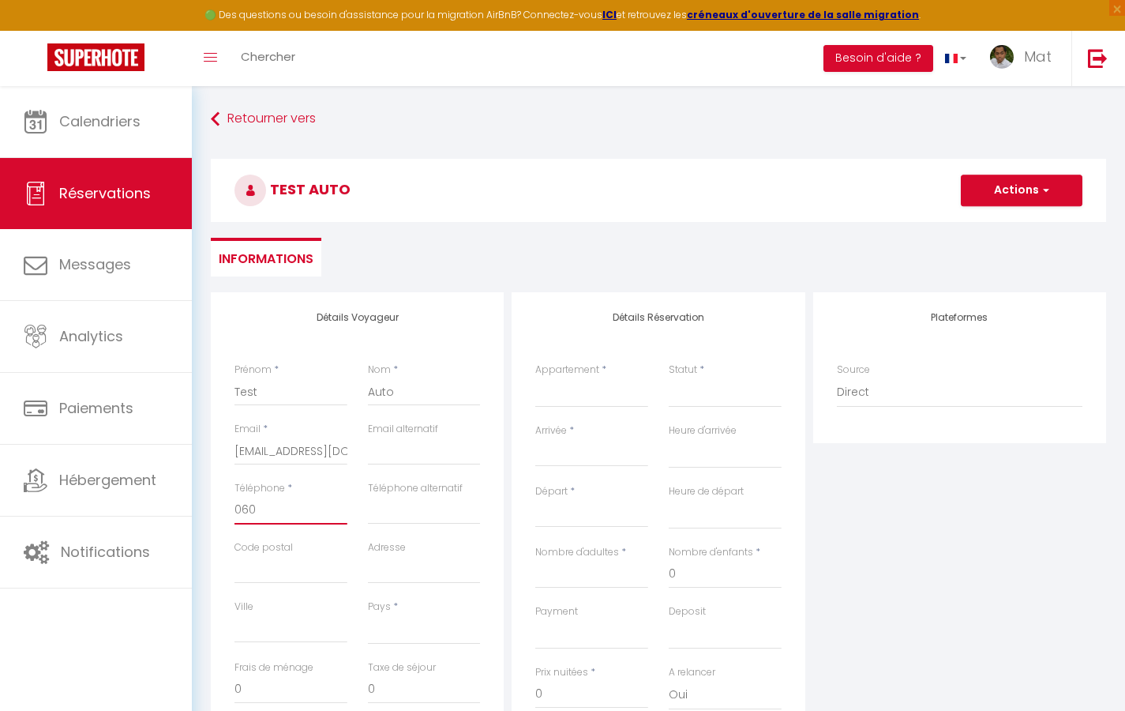
select select
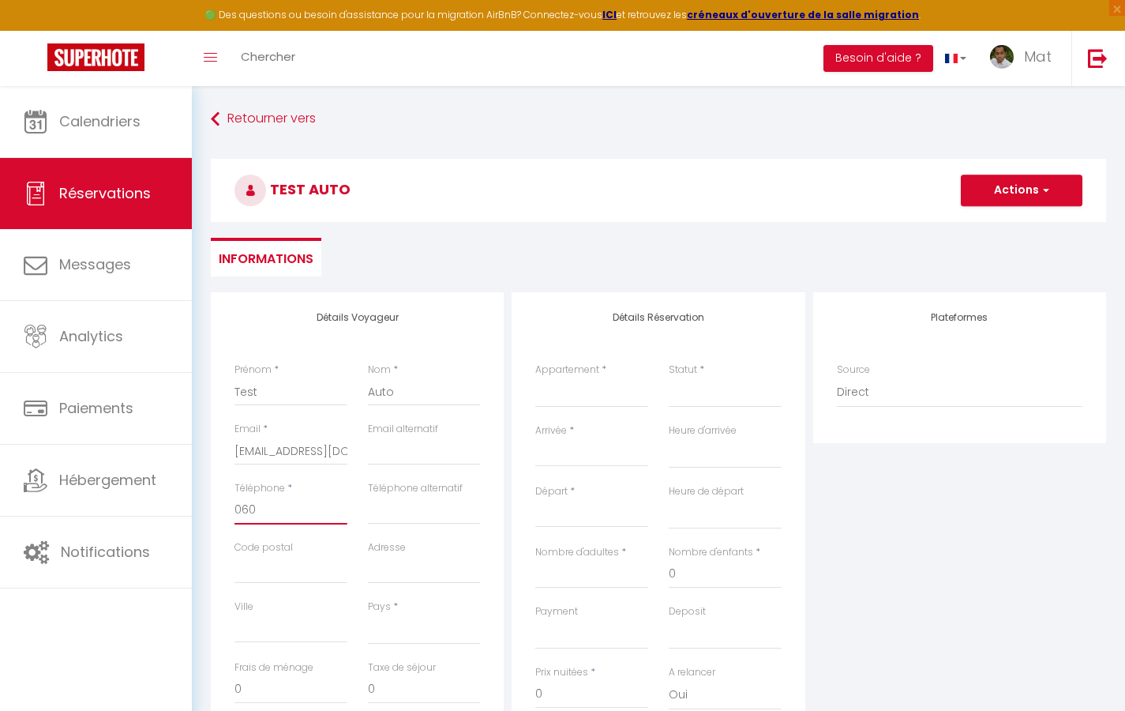
select select
checkbox input "false"
type input "06050"
select select
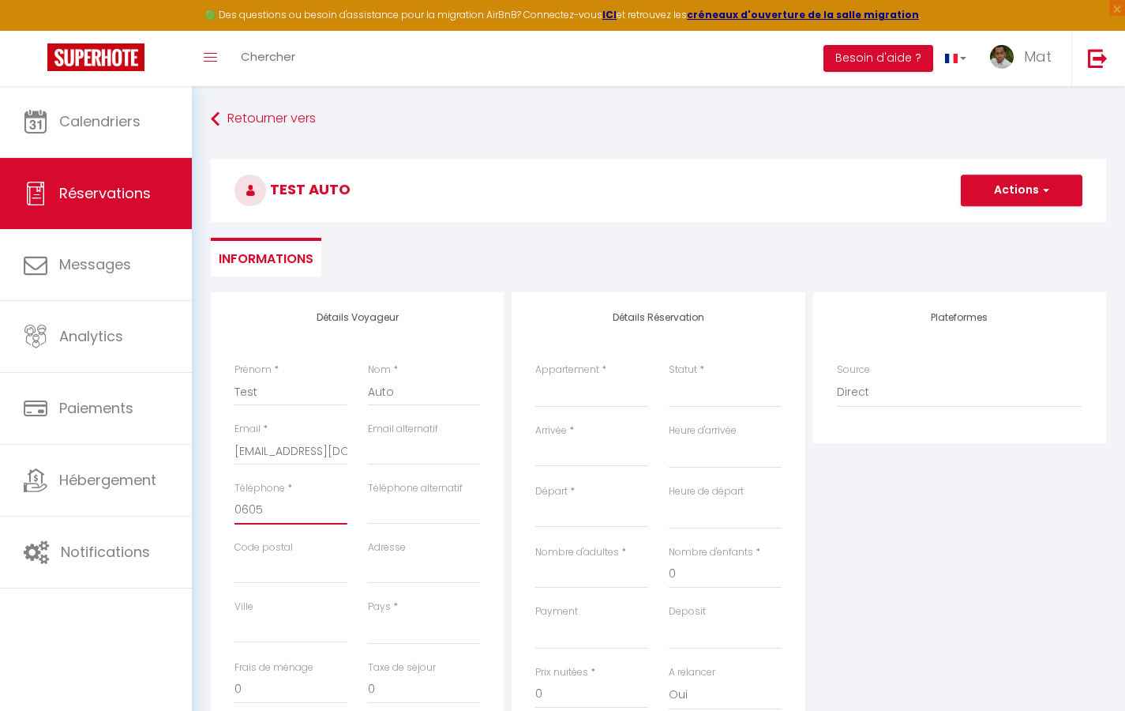
select select
